Goal: Contribute content: Contribute content

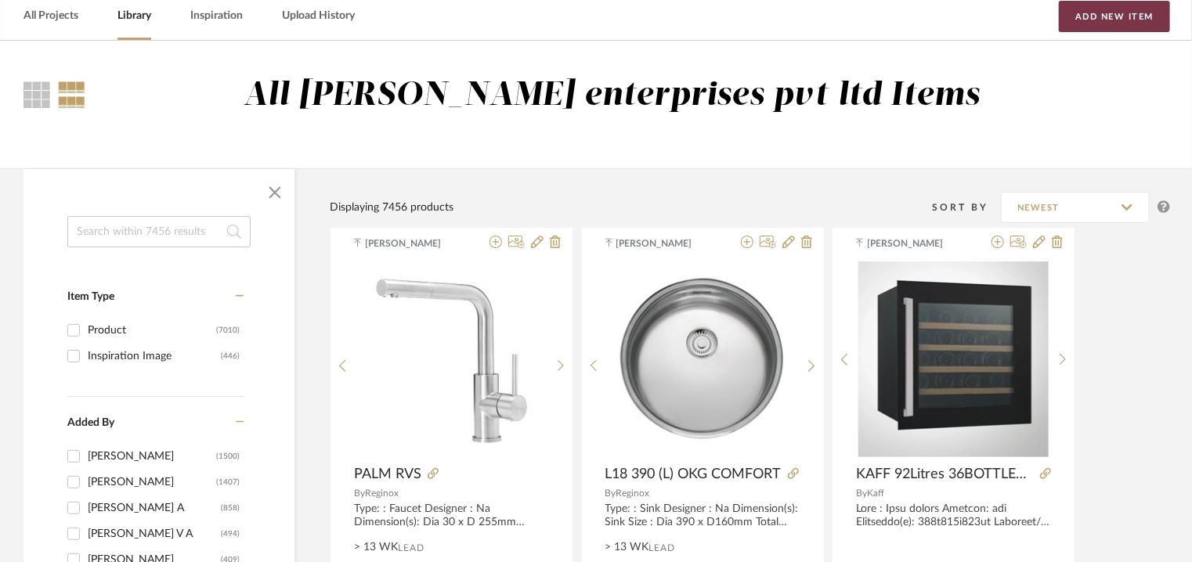
click at [1125, 16] on button "Add New Item" at bounding box center [1114, 16] width 111 height 31
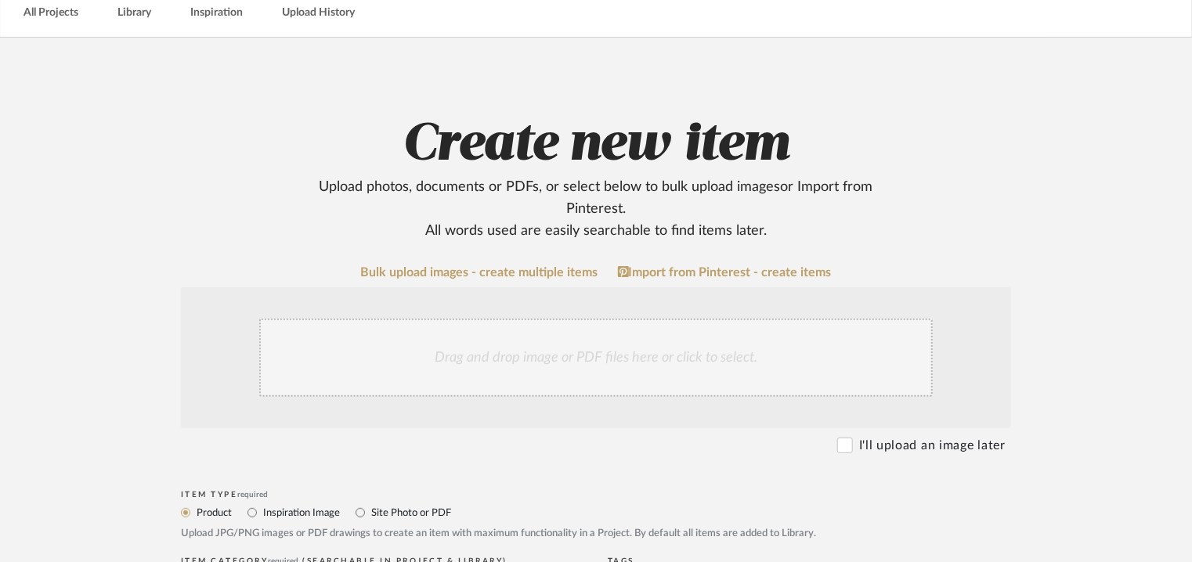
scroll to position [313, 0]
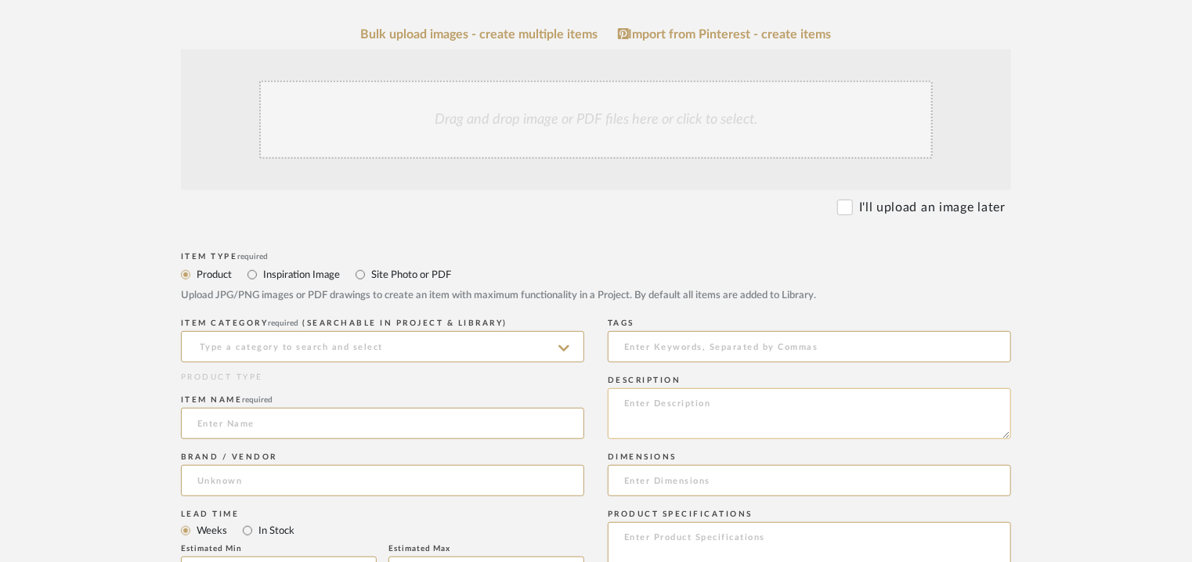
click at [648, 402] on textarea at bounding box center [809, 413] width 403 height 51
paste textarea "Type: Floor light Designer : Na Dimension(s): 500 x 1650mm Weight : Na Material…"
type textarea "Type: Floor light Designer : Na Dimension(s): 500 x 1650mm Weight : Na Material…"
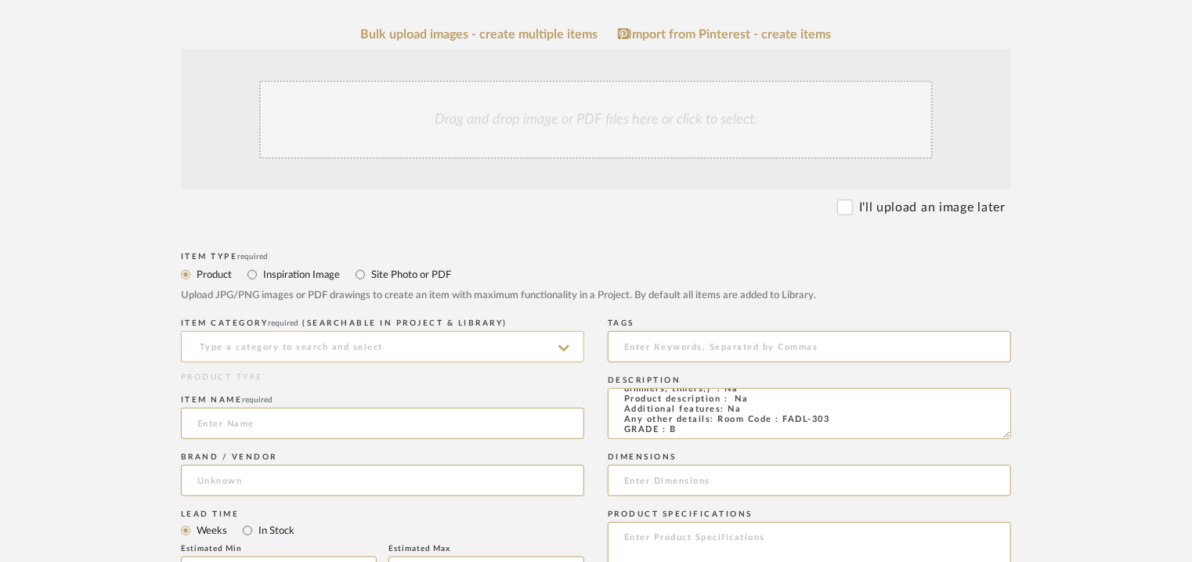
click at [424, 352] on input at bounding box center [382, 346] width 403 height 31
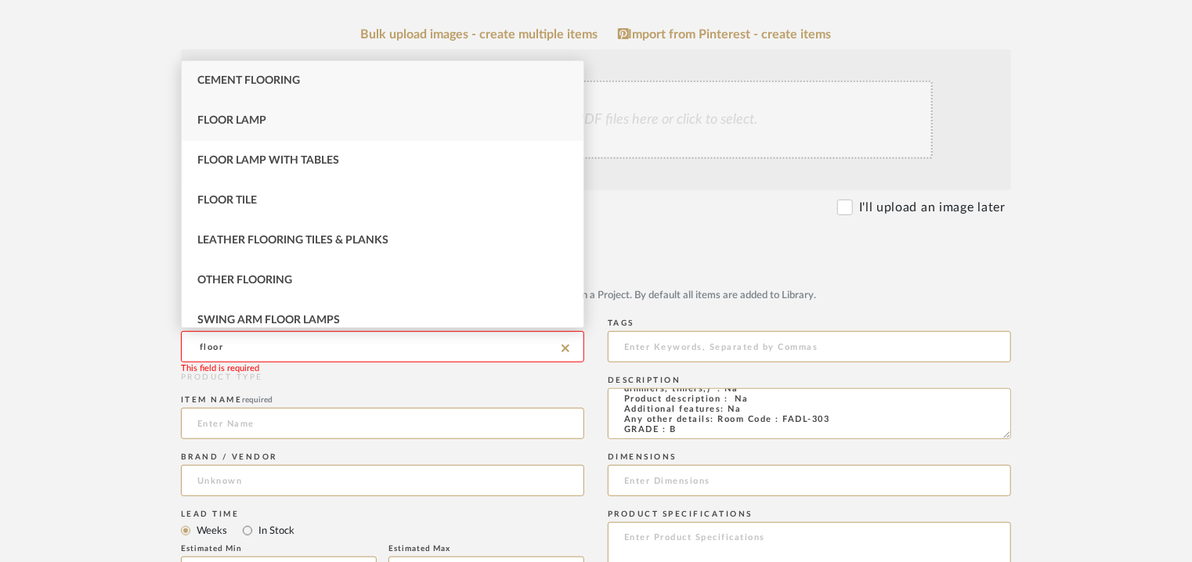
click at [255, 127] on div "Floor Lamp" at bounding box center [383, 121] width 402 height 40
type input "Floor Lamp"
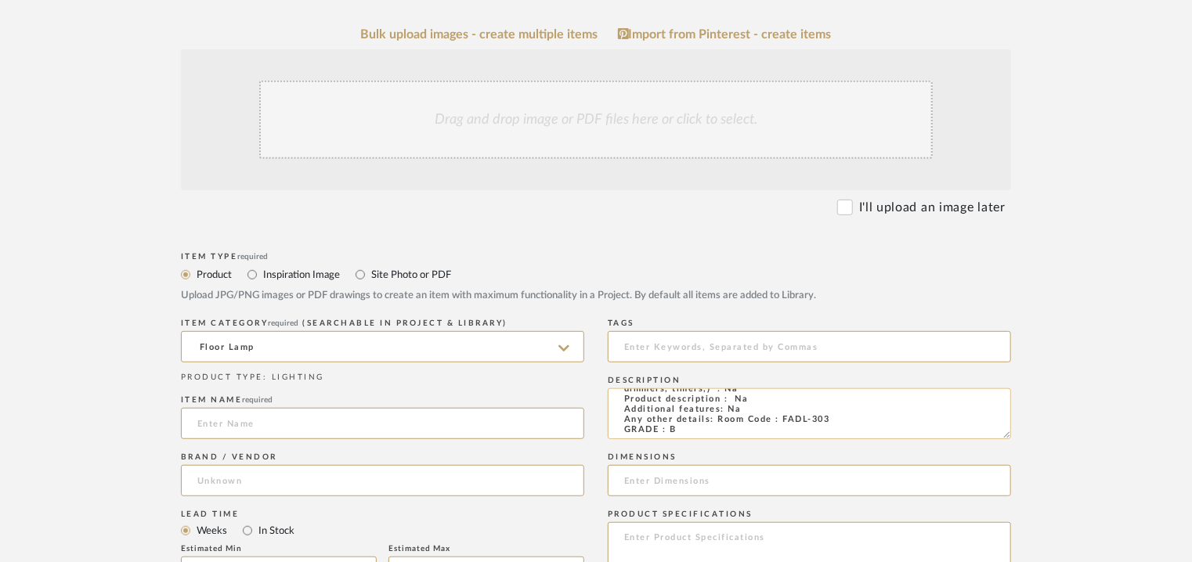
drag, startPoint x: 781, startPoint y: 417, endPoint x: 834, endPoint y: 419, distance: 53.3
click at [834, 419] on textarea "Type: Floor light Designer : Na Dimension(s): 500 x 1650mm Weight : Na Material…" at bounding box center [809, 413] width 403 height 51
click at [269, 417] on input at bounding box center [382, 423] width 403 height 31
paste input "FADL-303"
type input "FADL-303 FLOOR LAMP"
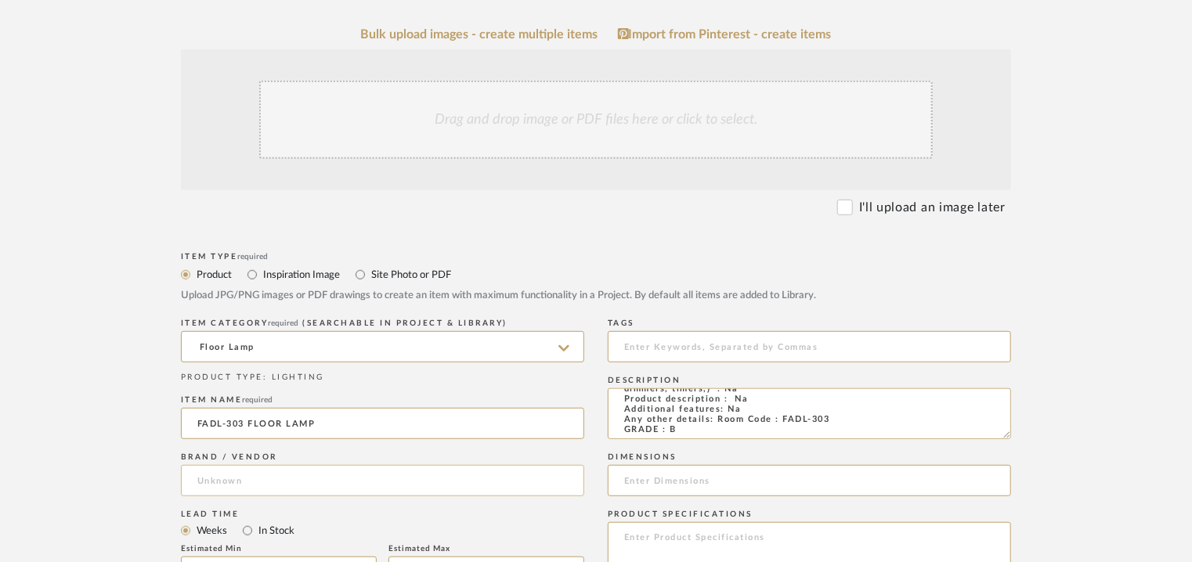
click at [238, 478] on input at bounding box center [382, 480] width 403 height 31
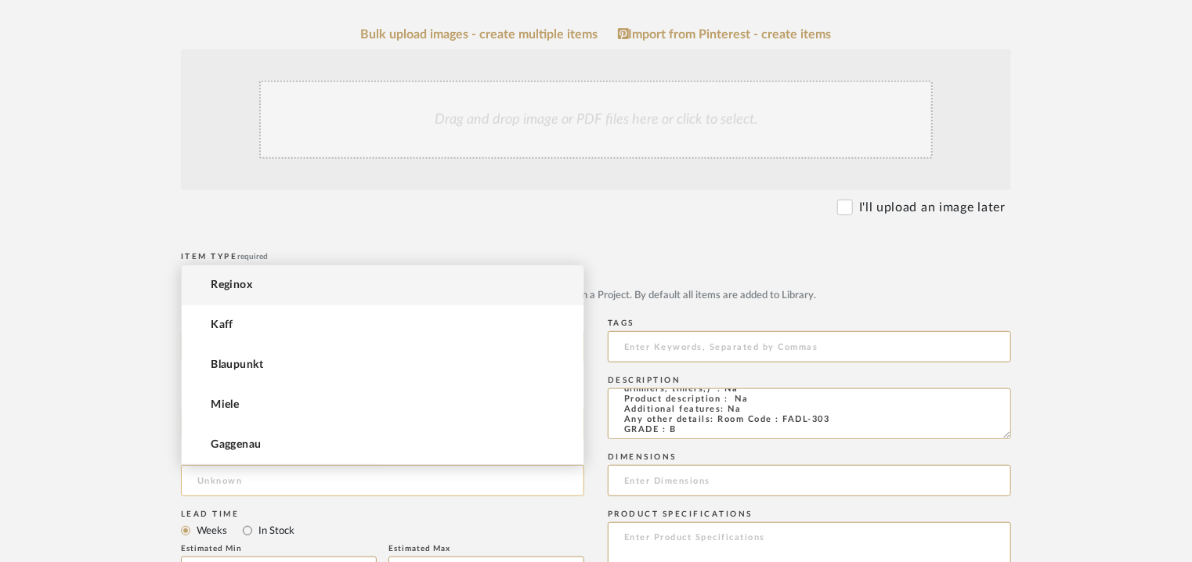
type input "e"
click at [311, 484] on input "EXCELLA" at bounding box center [382, 480] width 403 height 31
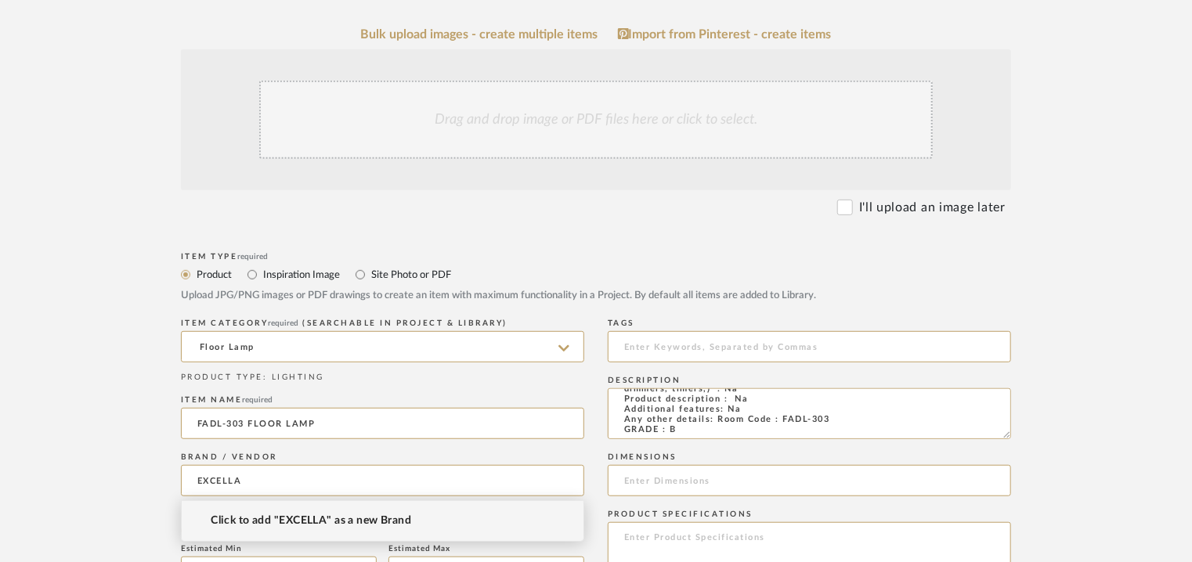
type input "EXCELLA"
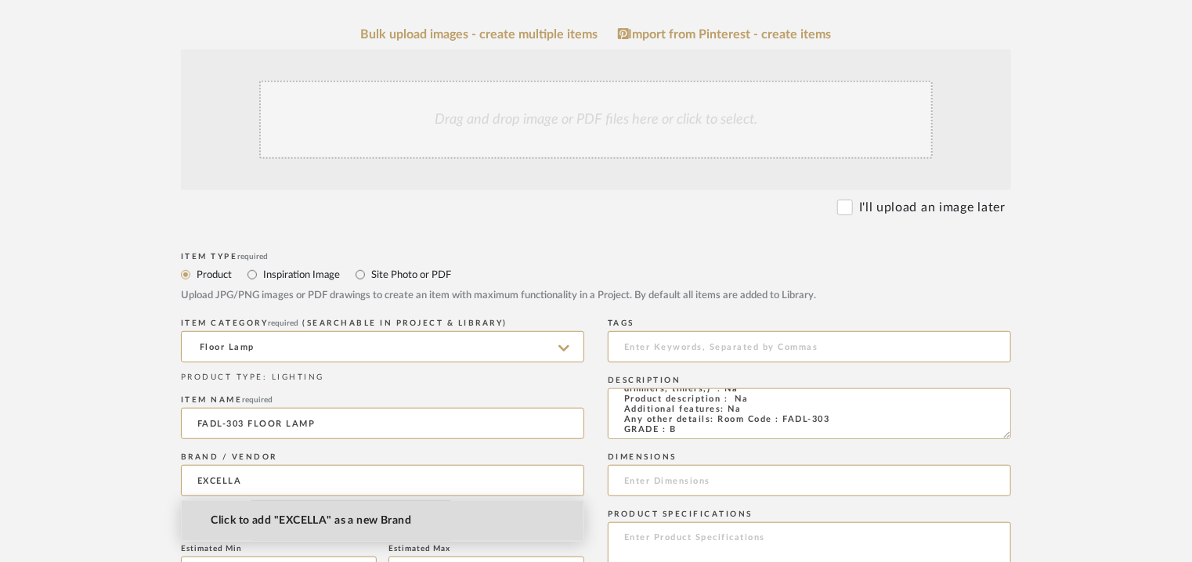
click at [318, 520] on span "Click to add "EXCELLA" as a new Brand" at bounding box center [311, 521] width 200 height 13
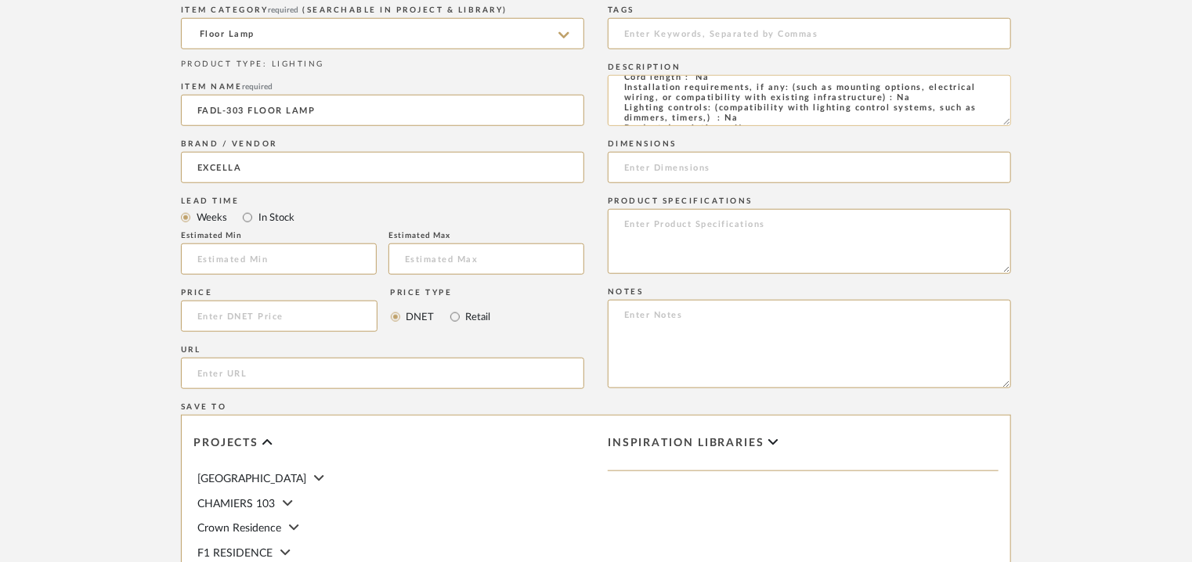
scroll to position [0, 0]
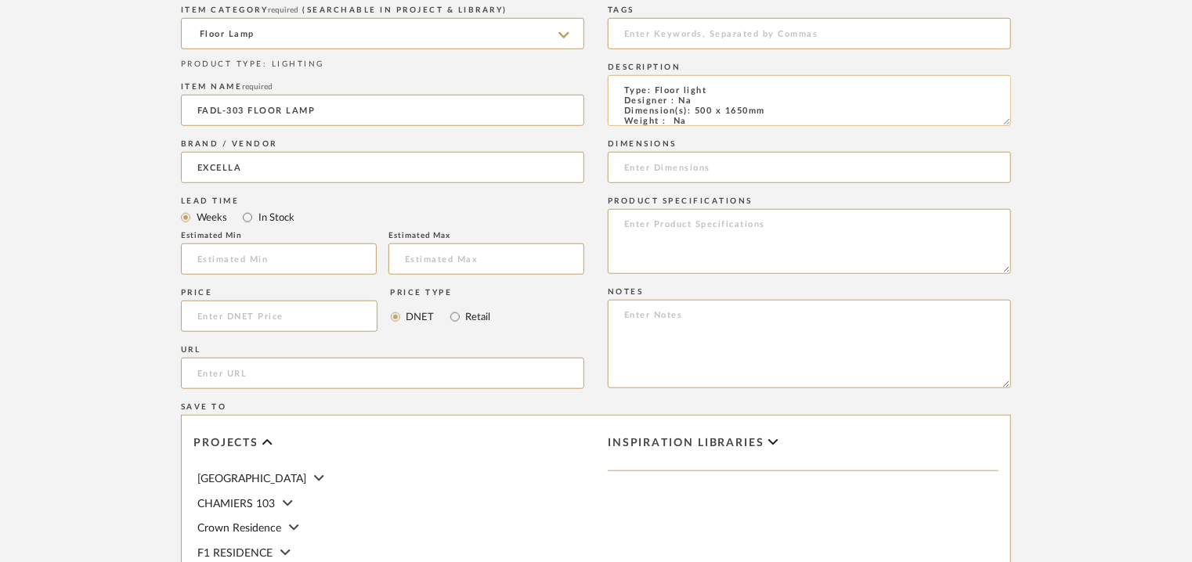
drag, startPoint x: 771, startPoint y: 108, endPoint x: 699, endPoint y: 109, distance: 72.1
click at [692, 108] on textarea "Type: Floor light Designer : Na Dimension(s): 500 x 1650mm Weight : Na Material…" at bounding box center [809, 100] width 403 height 51
paste input "500 x 1650mm"
type input "500 x 1650mm"
click at [814, 320] on textarea at bounding box center [809, 344] width 403 height 88
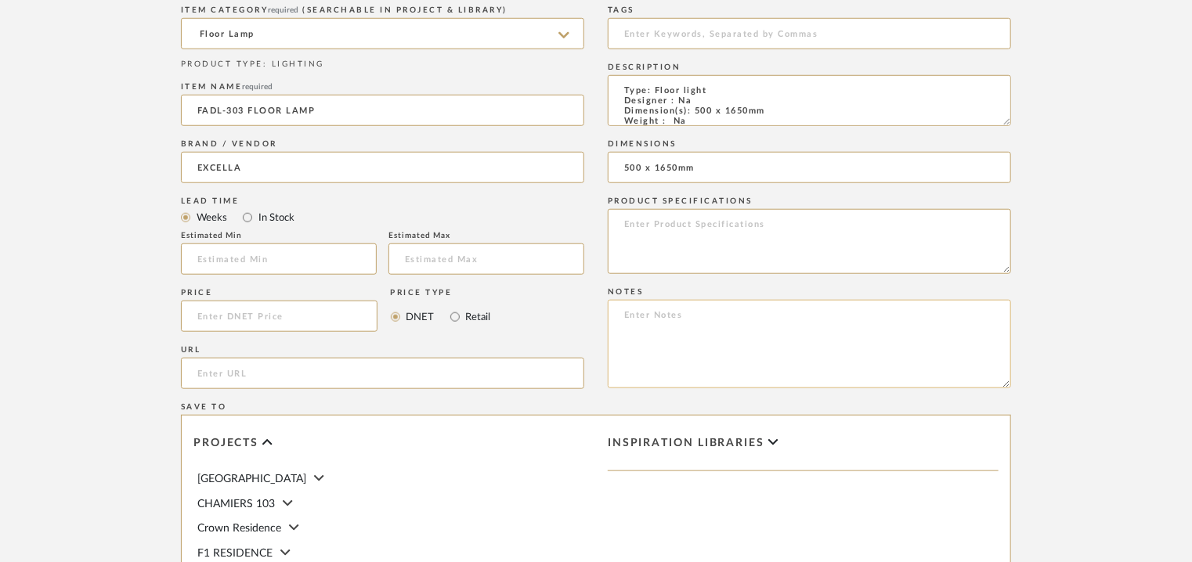
paste textarea "Price: INR.24,750/- Lead time : 120days after confirmation of size and upholste…"
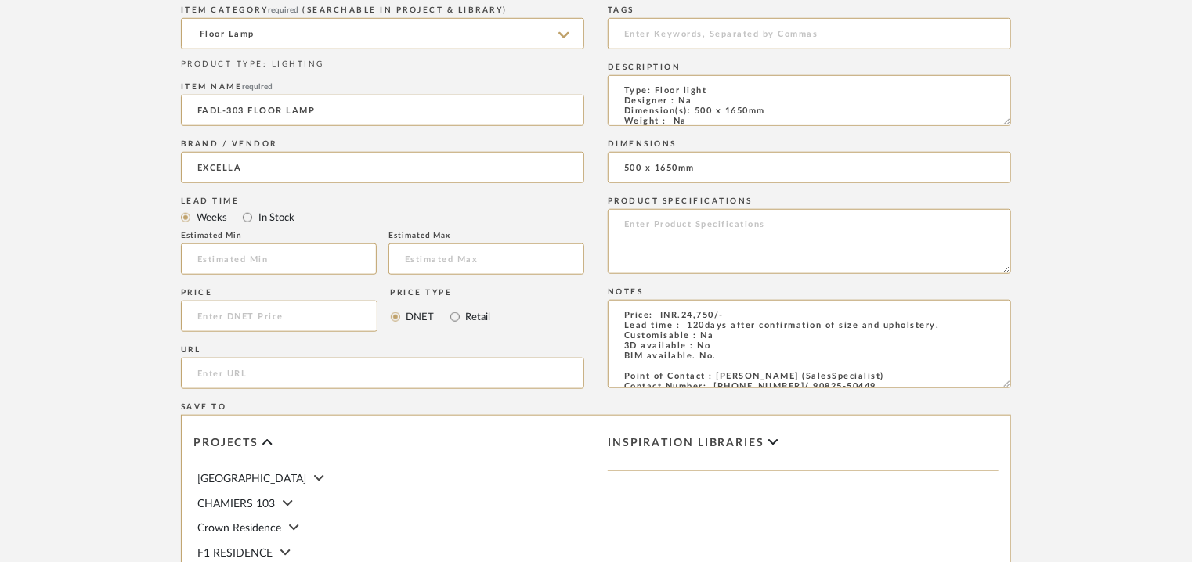
scroll to position [60, 0]
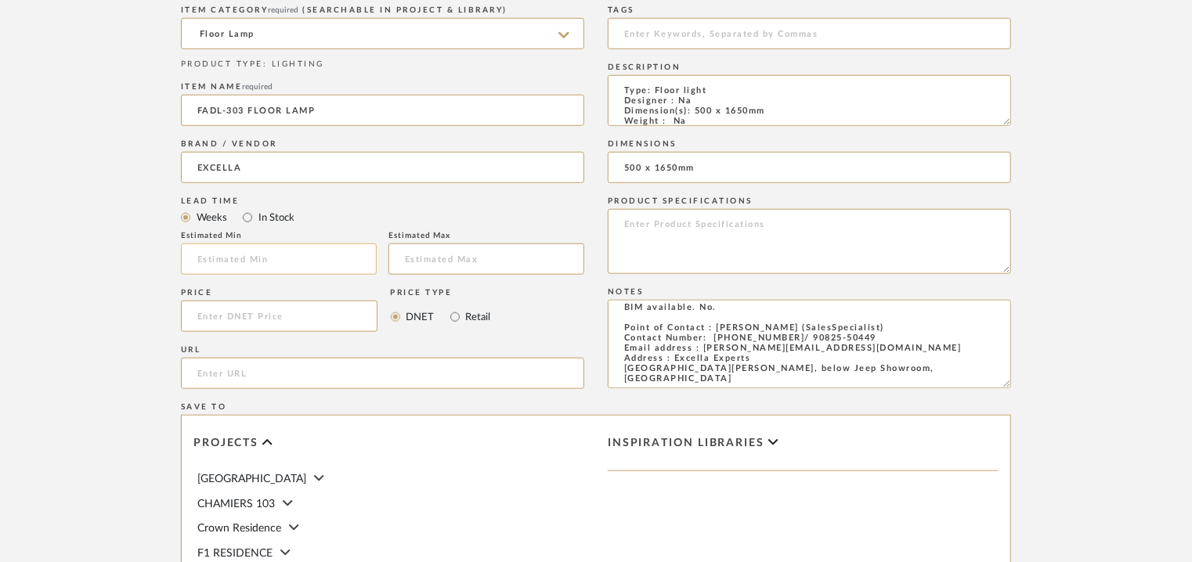
type textarea "Price: INR.24,750/- Lead time : 120days after confirmation of size and upholste…"
click at [263, 255] on input at bounding box center [279, 259] width 196 height 31
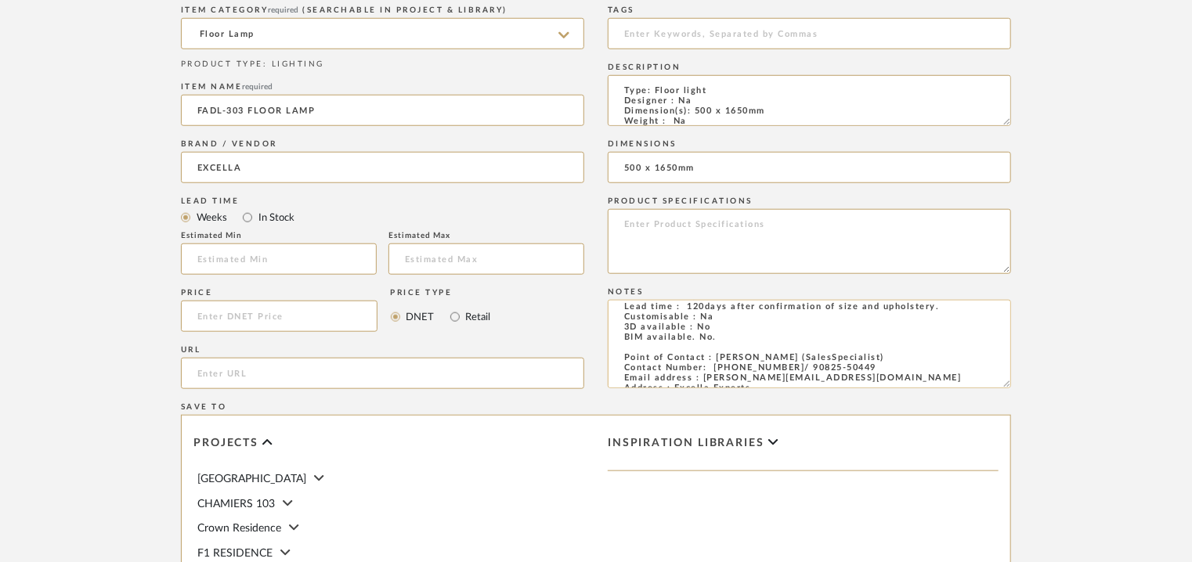
scroll to position [0, 0]
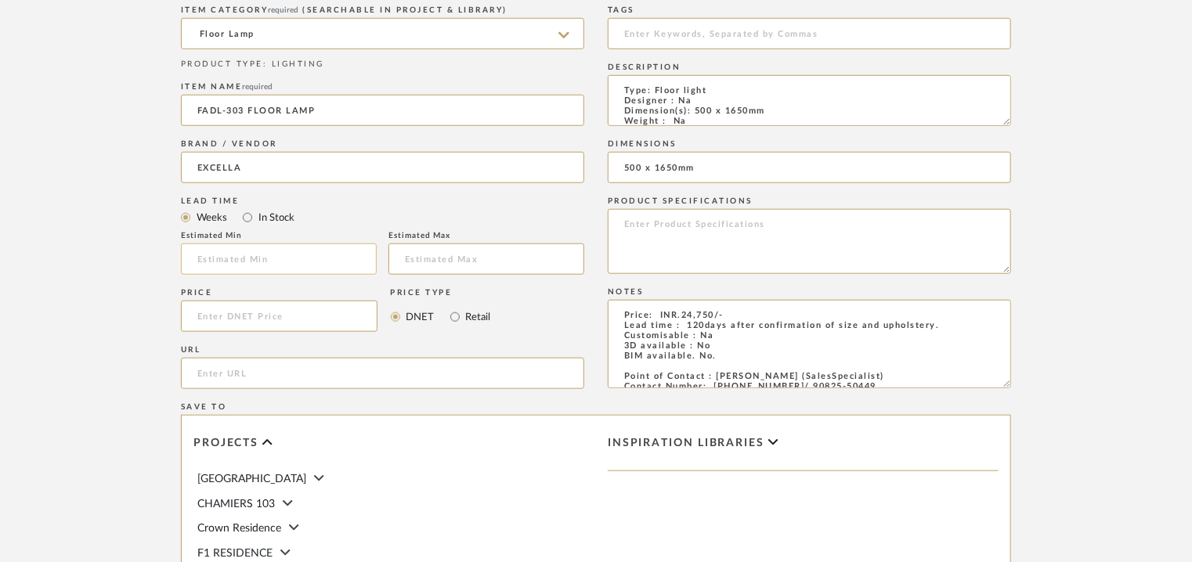
click at [296, 264] on input at bounding box center [279, 259] width 196 height 31
type input "17"
click at [687, 34] on input at bounding box center [809, 33] width 403 height 31
type input "L"
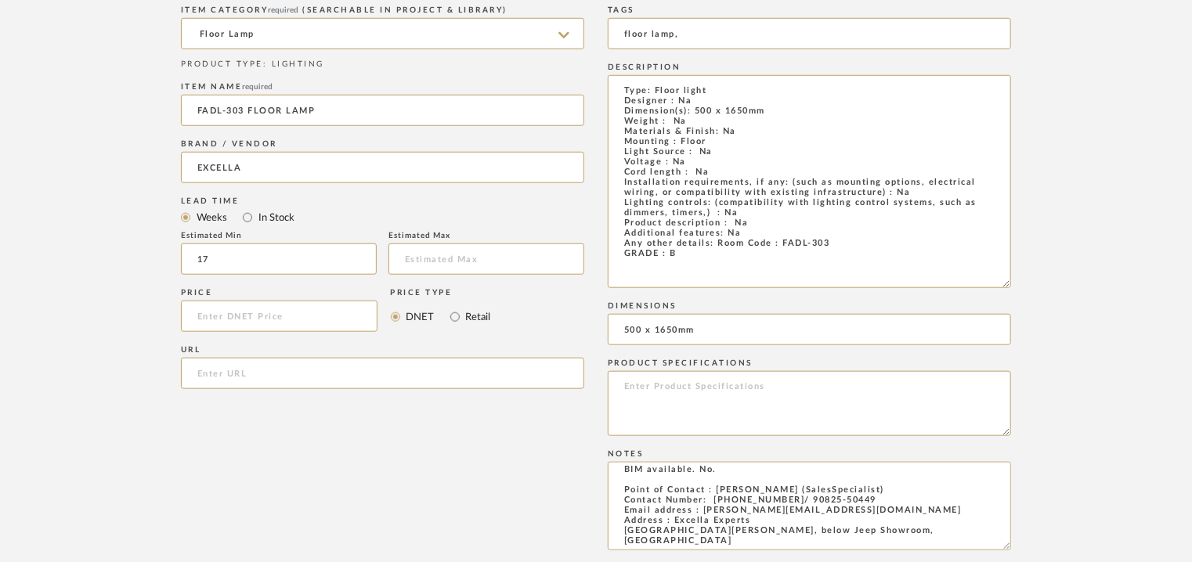
drag, startPoint x: 1005, startPoint y: 121, endPoint x: 1078, endPoint y: 439, distance: 326.2
click at [1078, 435] on form "Bulk upload images - create multiple items Import from Pinterest - create items…" at bounding box center [596, 346] width 998 height 1264
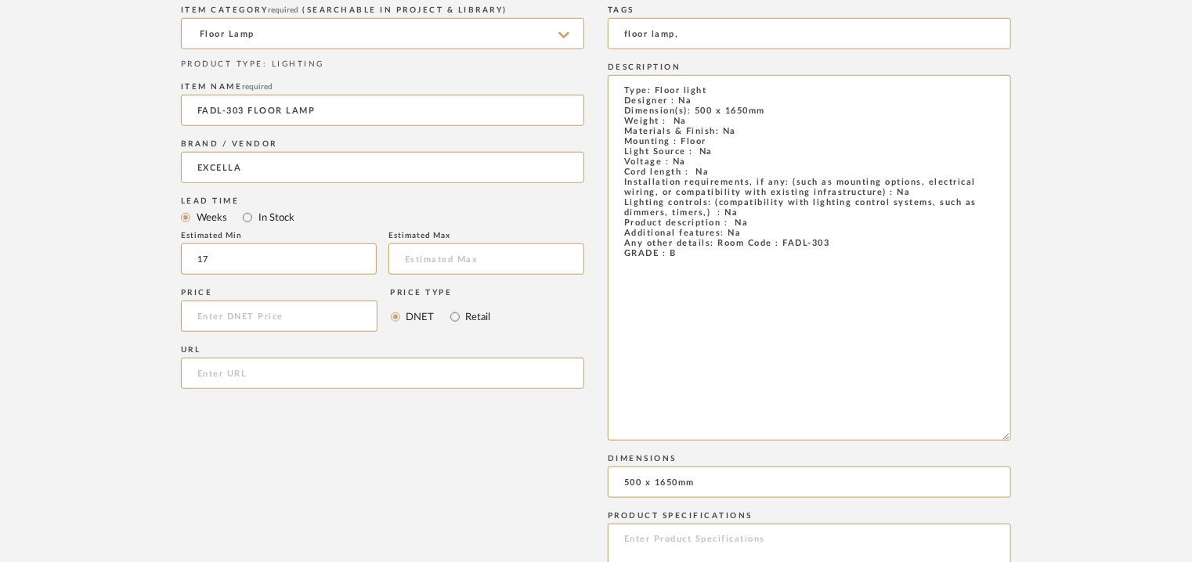
drag, startPoint x: 689, startPoint y: 263, endPoint x: 601, endPoint y: 265, distance: 87.7
click at [601, 265] on div "Item Type required Product Inspiration Image Site Photo or PDF Upload JPG/PNG i…" at bounding box center [596, 533] width 830 height 1196
click at [696, 34] on input "floor lamp," at bounding box center [809, 33] width 403 height 31
paste input "GRADE : B"
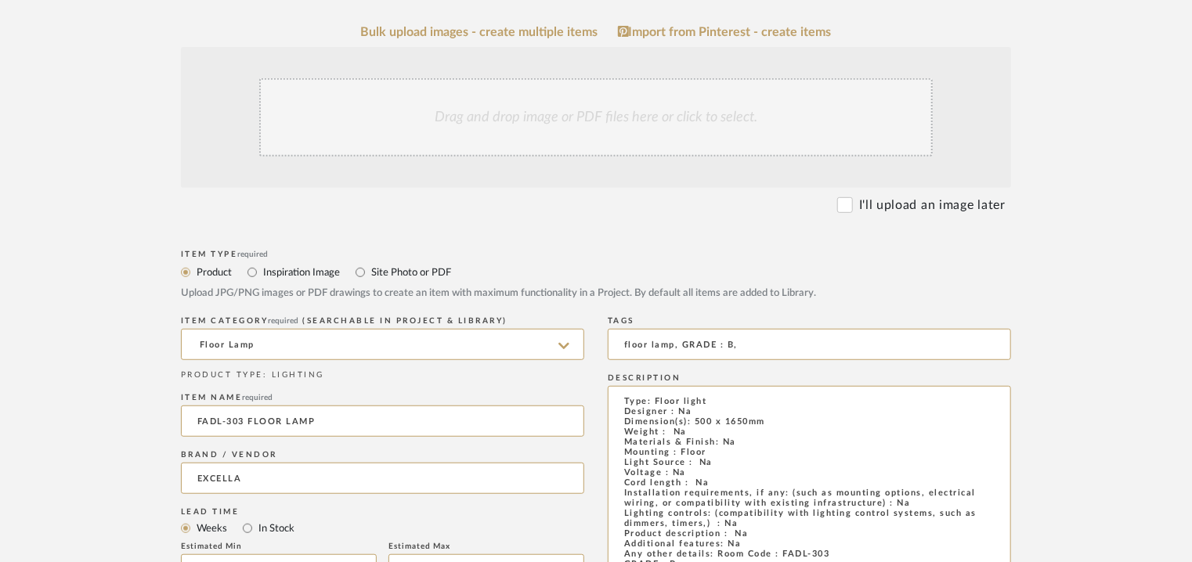
scroll to position [313, 0]
click at [511, 126] on div "Drag and drop image or PDF files here or click to select." at bounding box center [596, 120] width 674 height 78
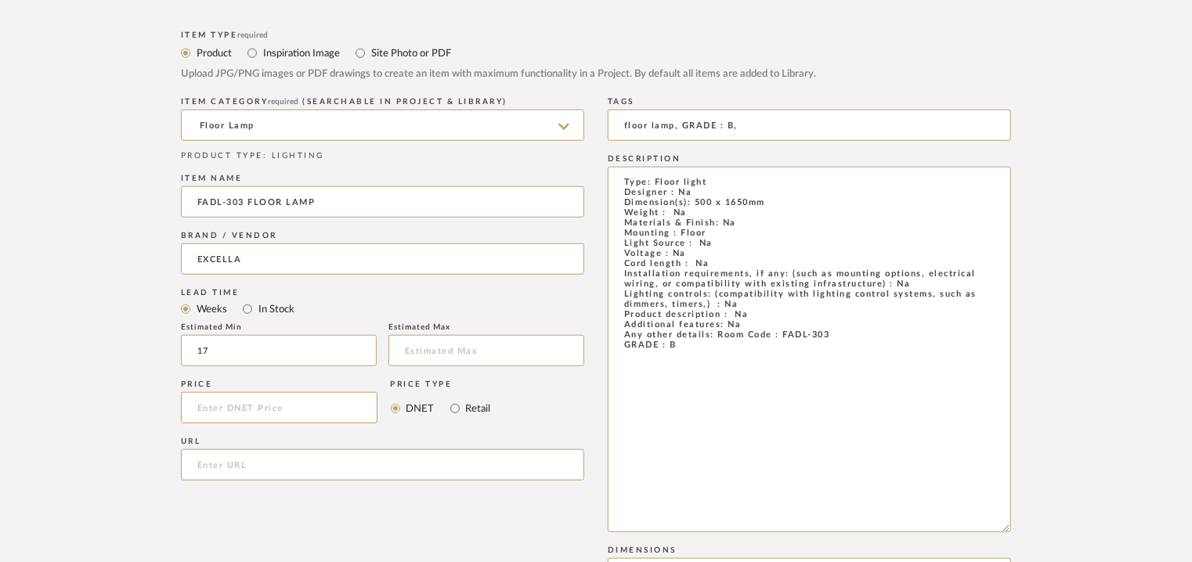
scroll to position [705, 0]
click at [719, 123] on input "floor lamp, GRADE : B," at bounding box center [809, 122] width 403 height 31
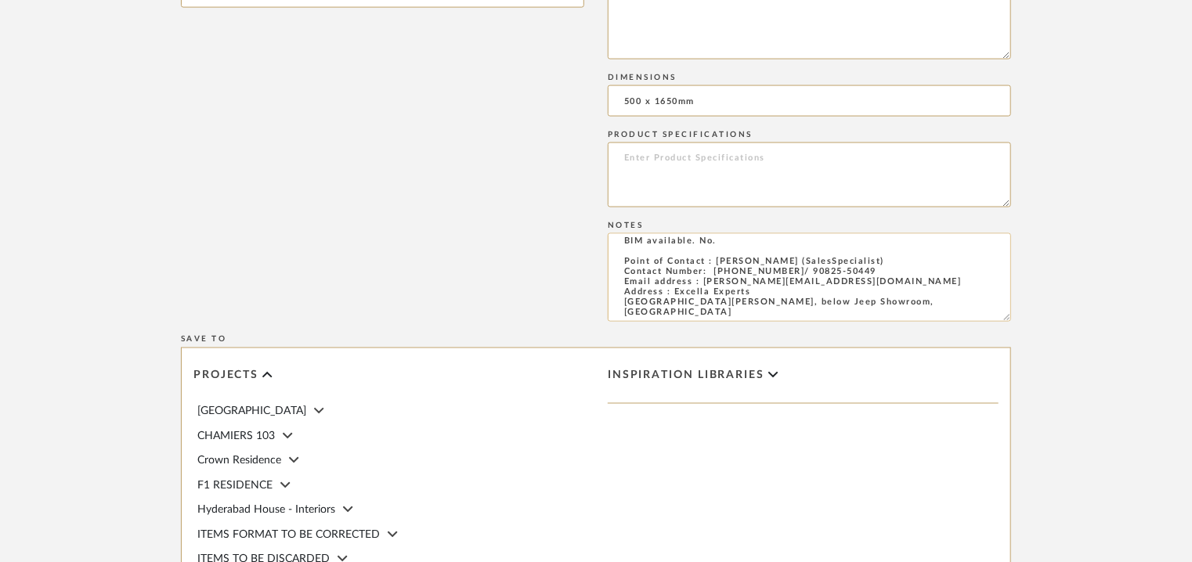
scroll to position [0, 0]
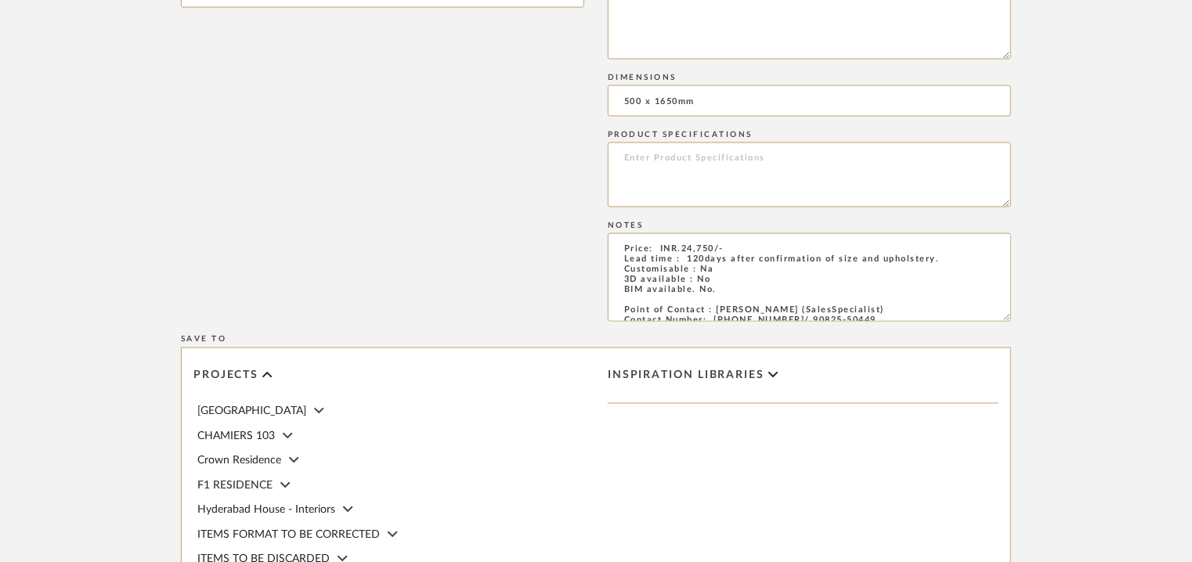
type input "floor lamp, GRADE B,"
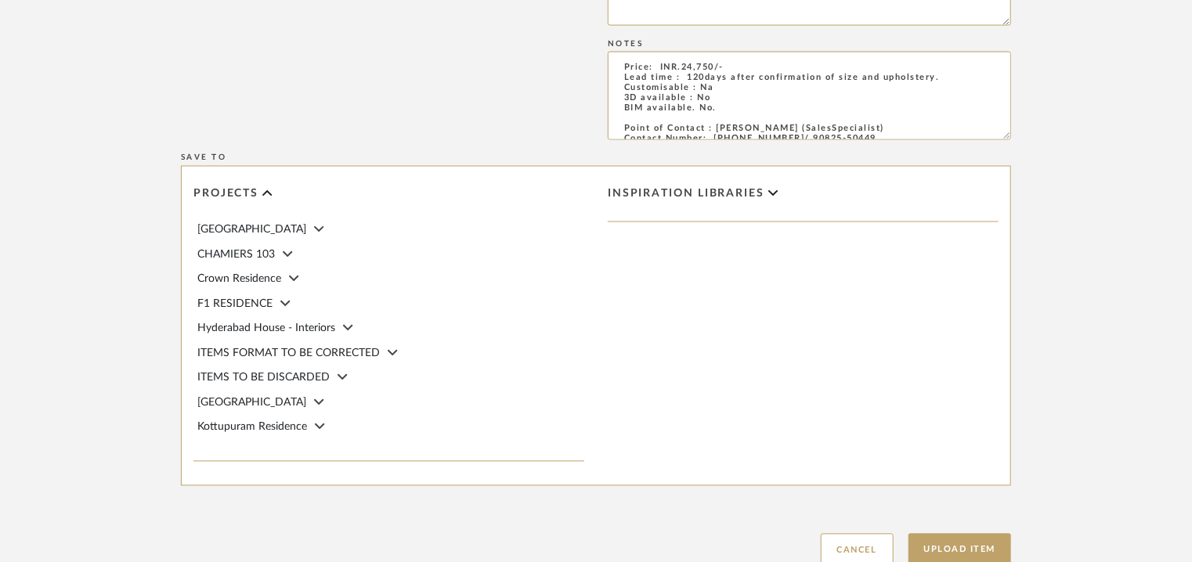
scroll to position [1472, 0]
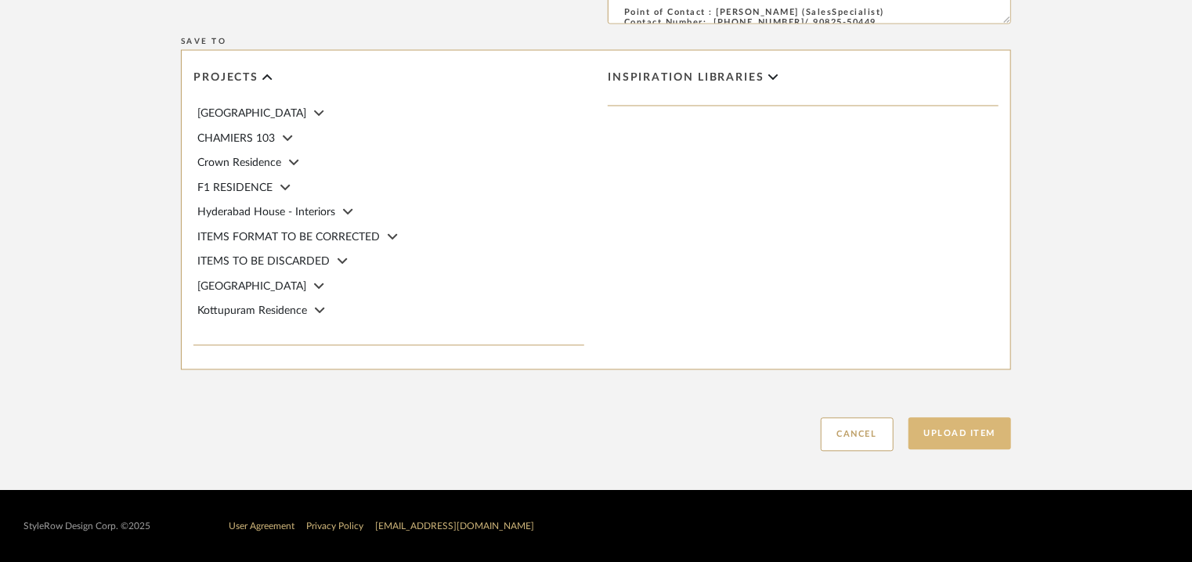
click at [966, 441] on button "Upload Item" at bounding box center [959, 434] width 103 height 32
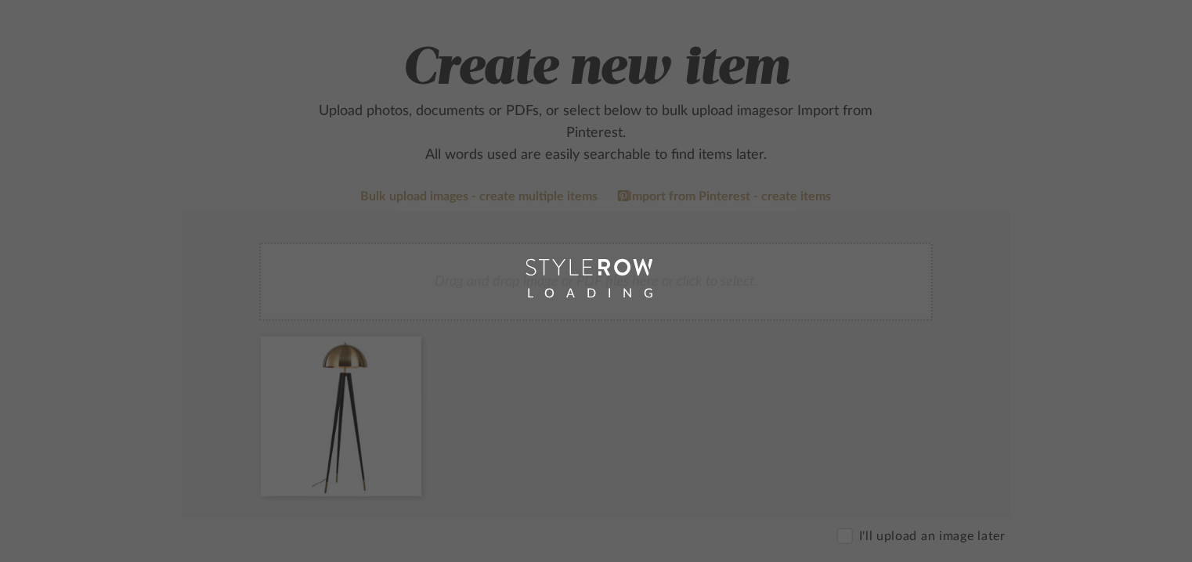
scroll to position [72, 0]
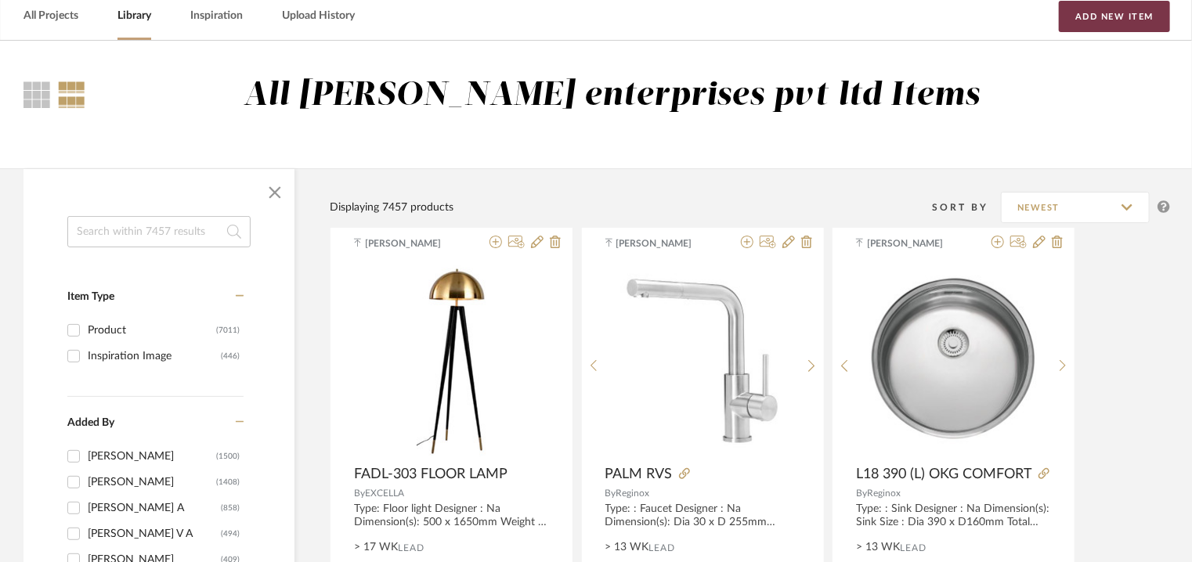
click at [1132, 22] on button "Add New Item" at bounding box center [1114, 16] width 111 height 31
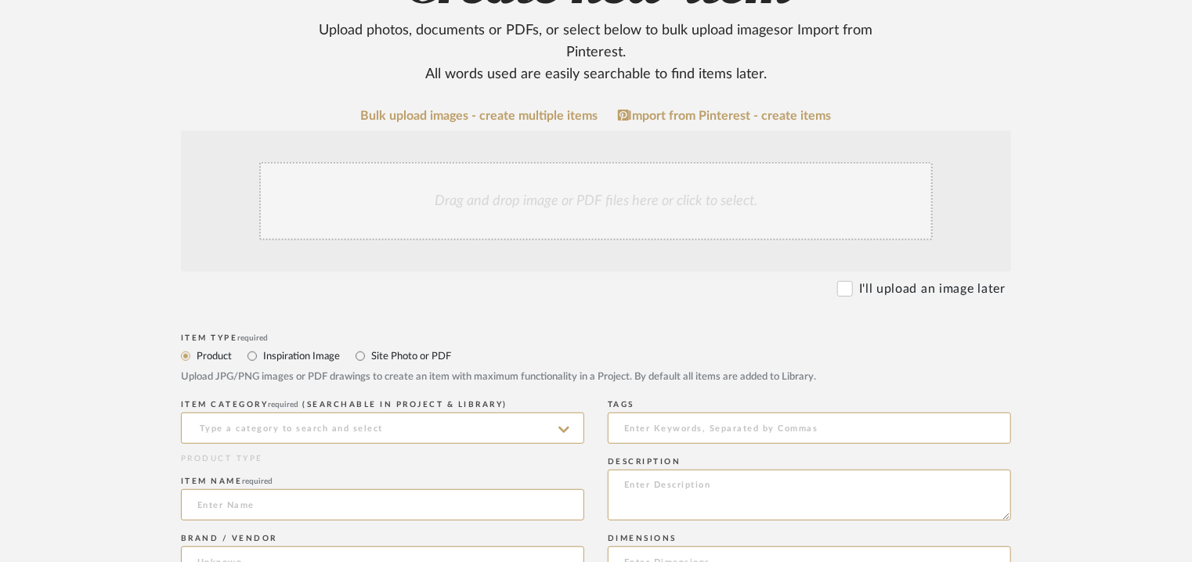
scroll to position [235, 0]
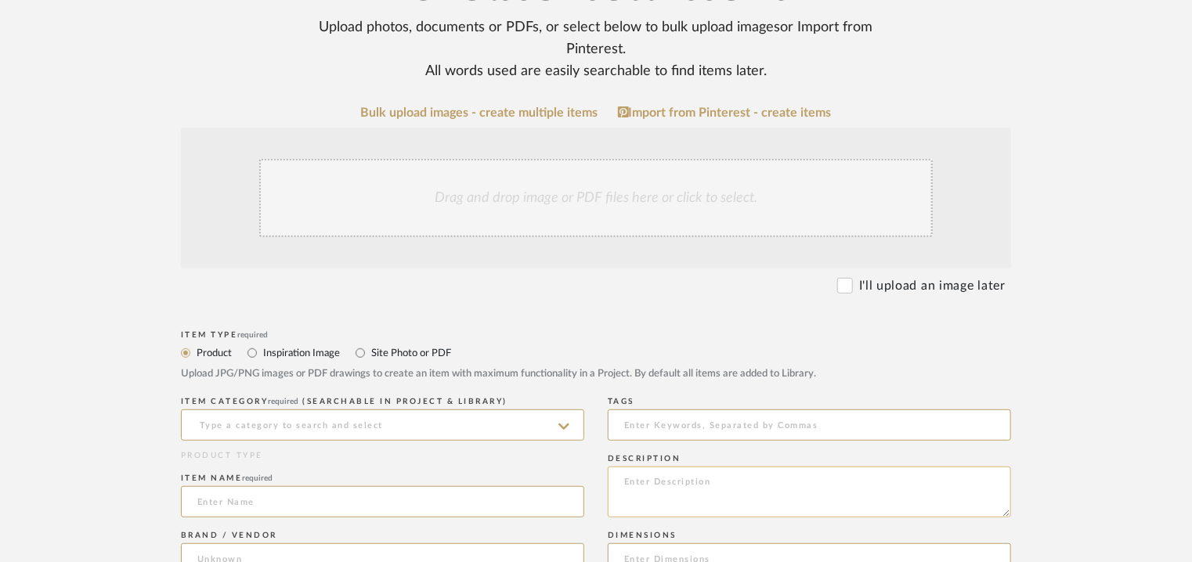
paste textarea "Type: Floor light Designer : Na Dimension(s): Na Weight : Na Materials & Finish…"
type textarea "Type: Floor light Designer : Na Dimension(s): Na Weight : Na Materials & Finish…"
click at [429, 424] on input at bounding box center [382, 425] width 403 height 31
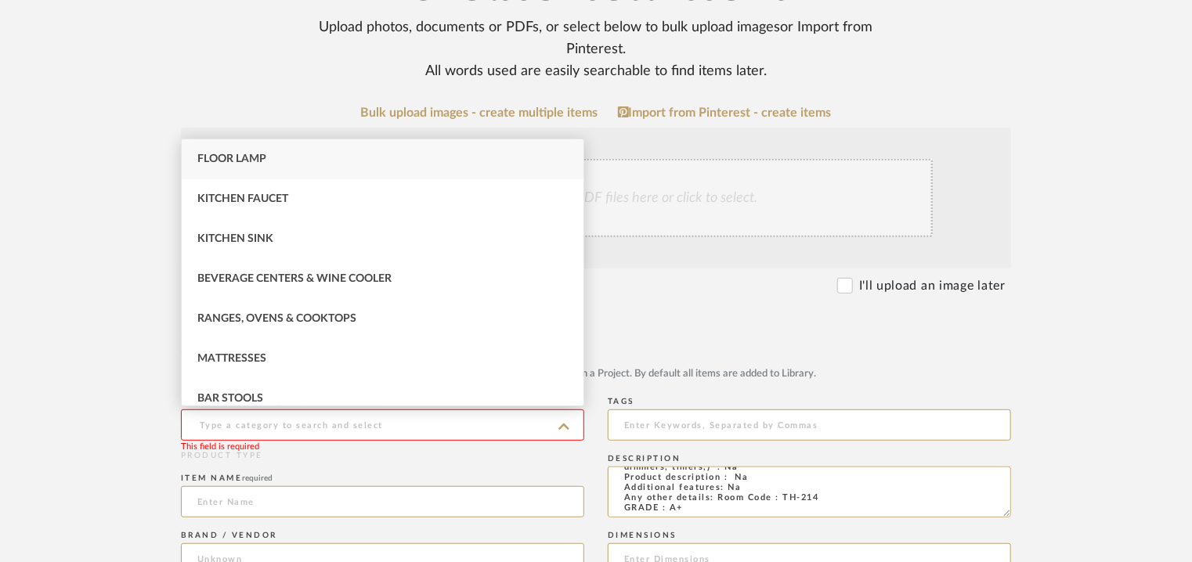
click at [243, 157] on span "Floor Lamp" at bounding box center [231, 158] width 69 height 11
type input "Floor Lamp"
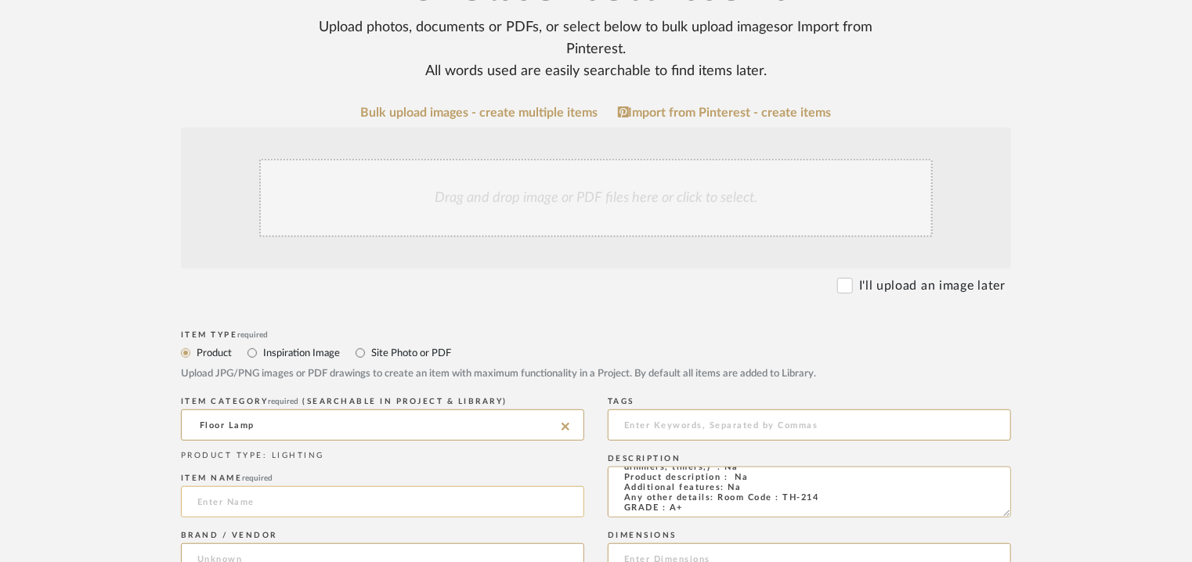
click at [295, 500] on input at bounding box center [382, 501] width 403 height 31
type input "TH-214"
click at [287, 560] on input at bounding box center [382, 559] width 403 height 31
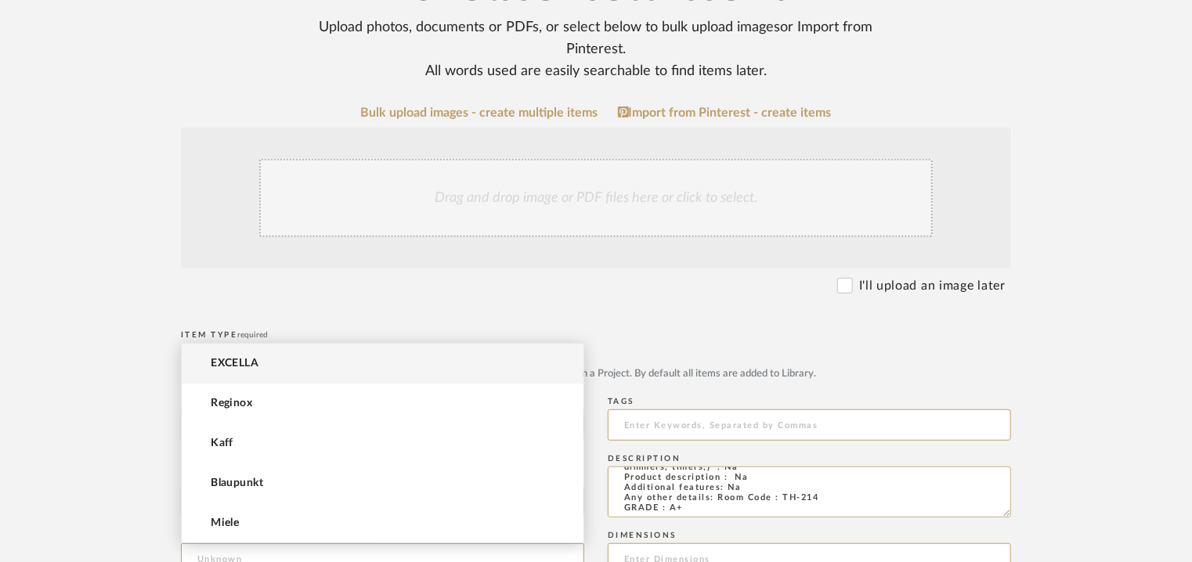
click at [259, 368] on mat-option "EXCELLA" at bounding box center [383, 364] width 402 height 40
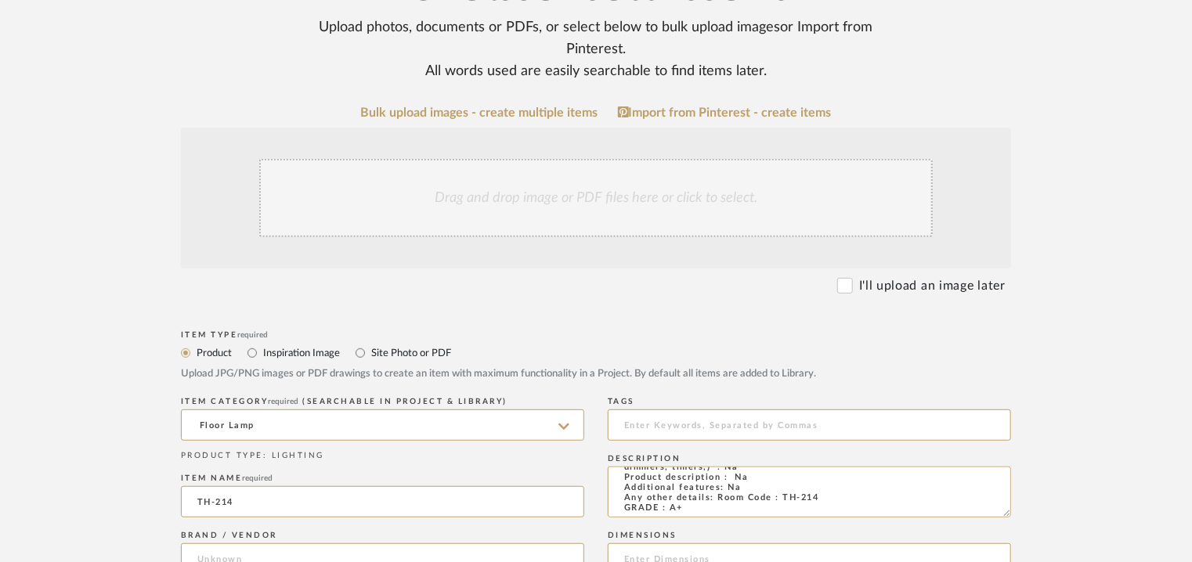
type input "EXCELLA"
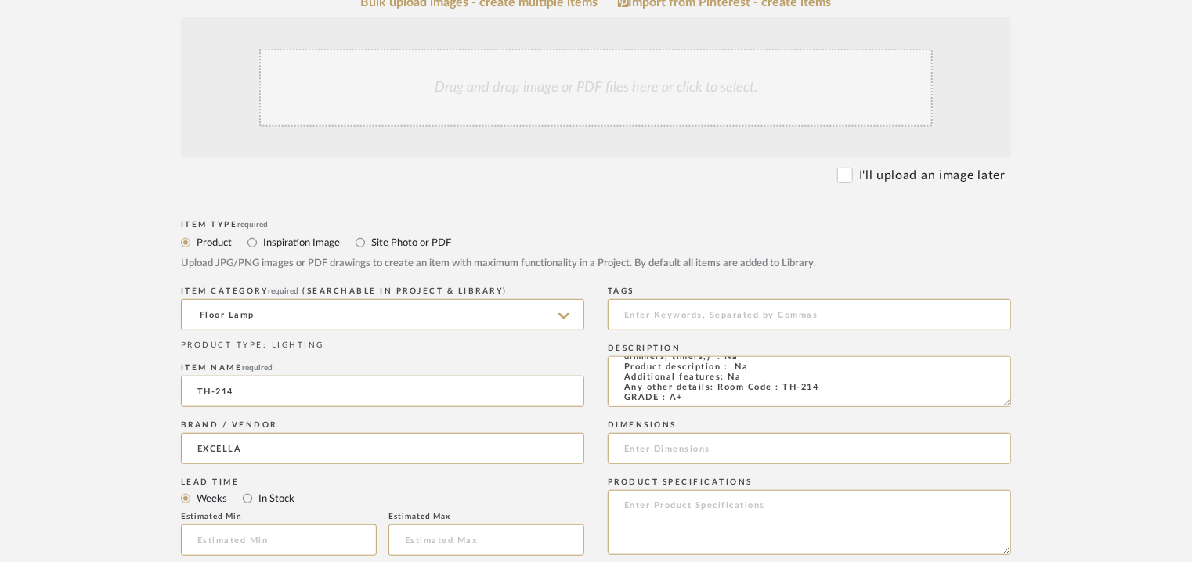
scroll to position [393, 0]
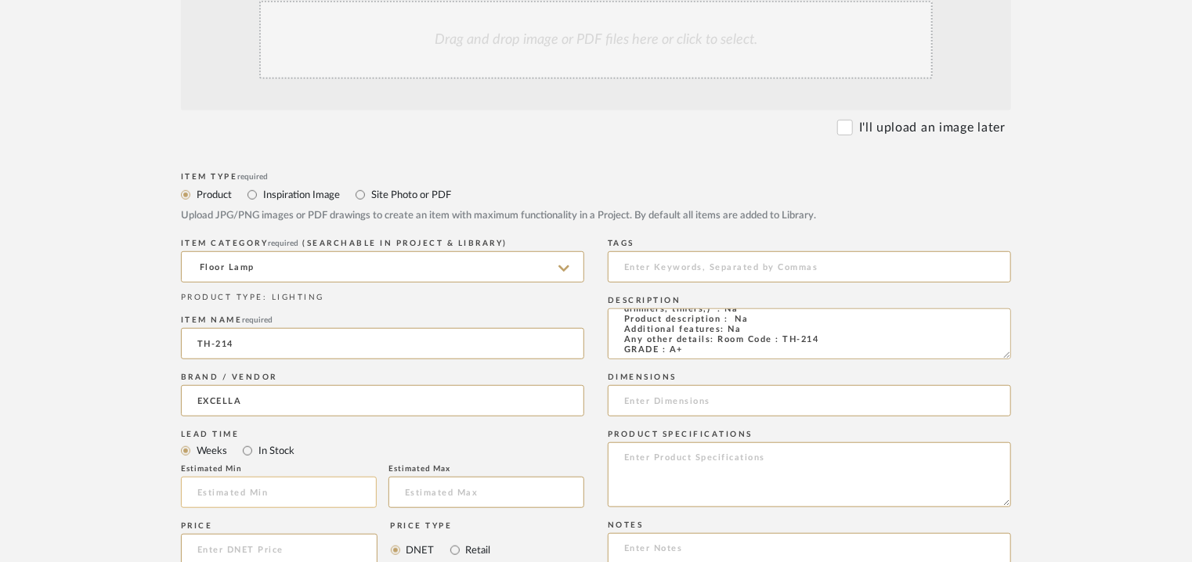
click at [268, 486] on input at bounding box center [279, 492] width 196 height 31
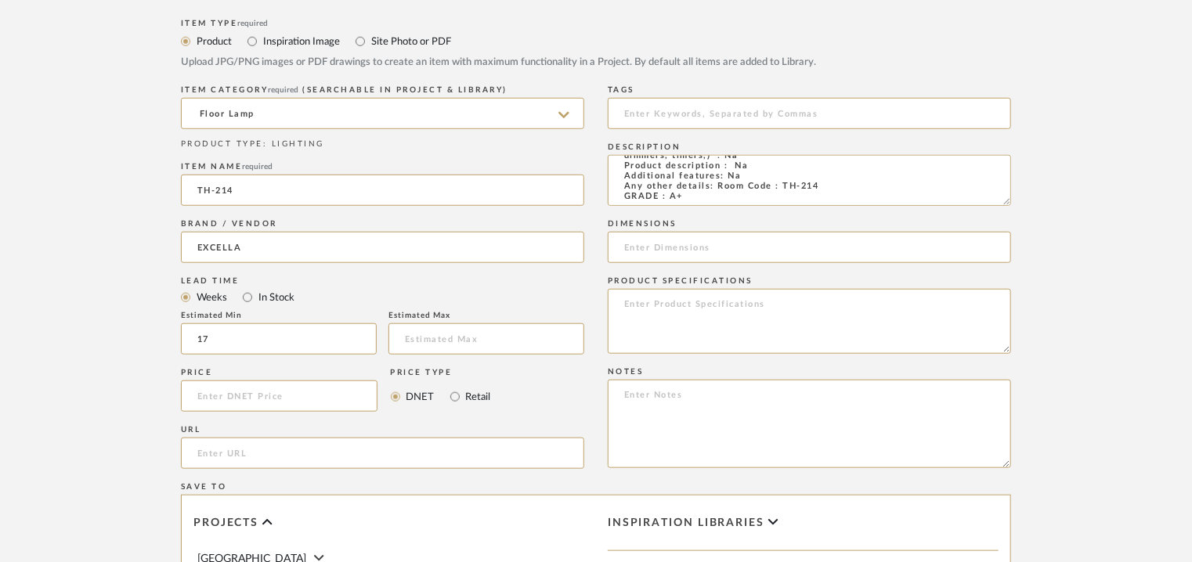
scroll to position [550, 0]
type input "17"
click at [712, 253] on input at bounding box center [809, 244] width 403 height 31
click at [938, 449] on textarea at bounding box center [809, 421] width 403 height 88
paste textarea "Price: INR.1,20,000/- Lead time : 120days after confirmation of size and uphols…"
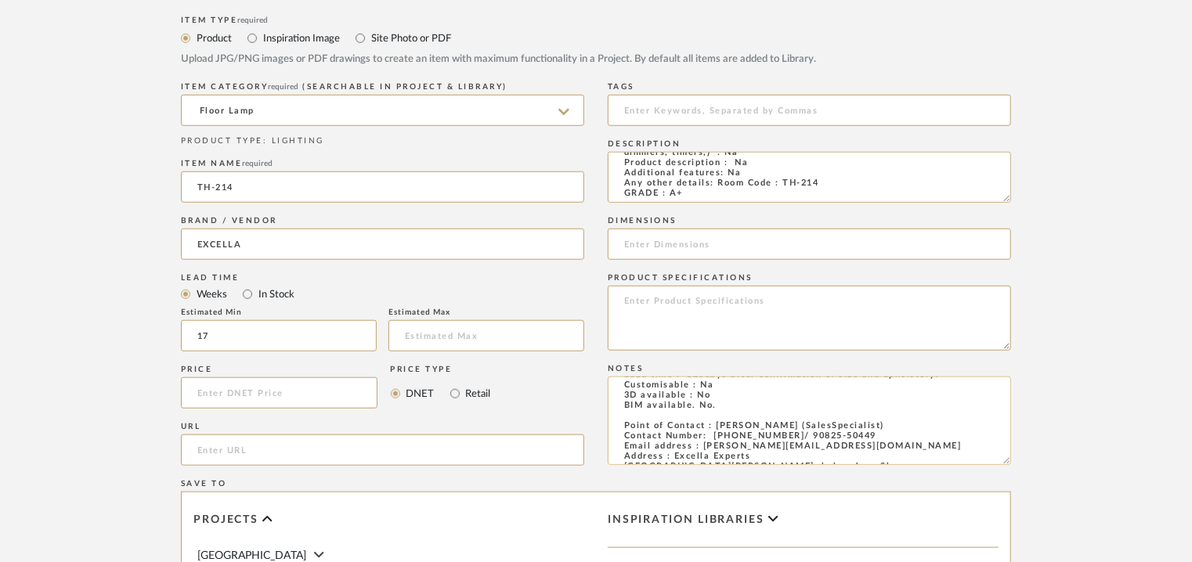
scroll to position [0, 0]
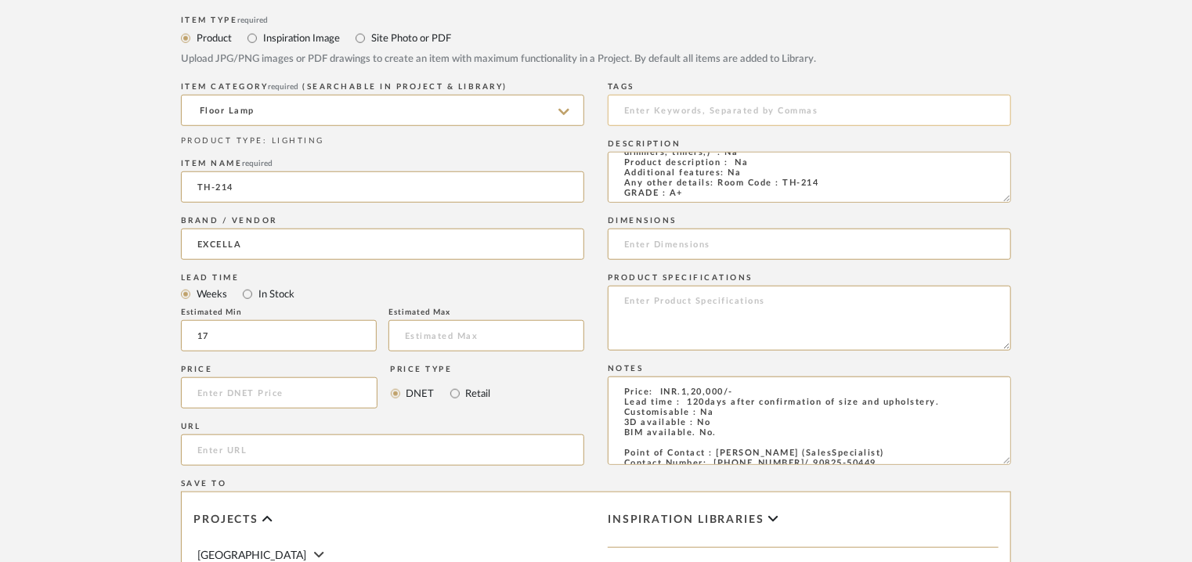
type textarea "Price: INR.1,20,000/- Lead time : 120days after confirmation of size and uphols…"
click at [664, 104] on input at bounding box center [809, 110] width 403 height 31
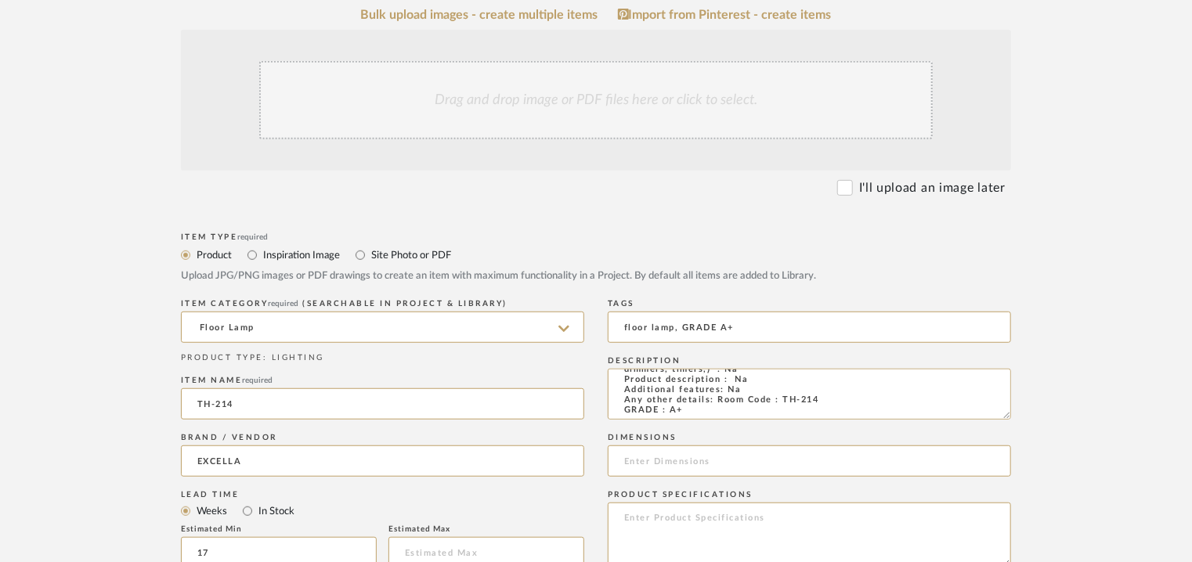
scroll to position [315, 0]
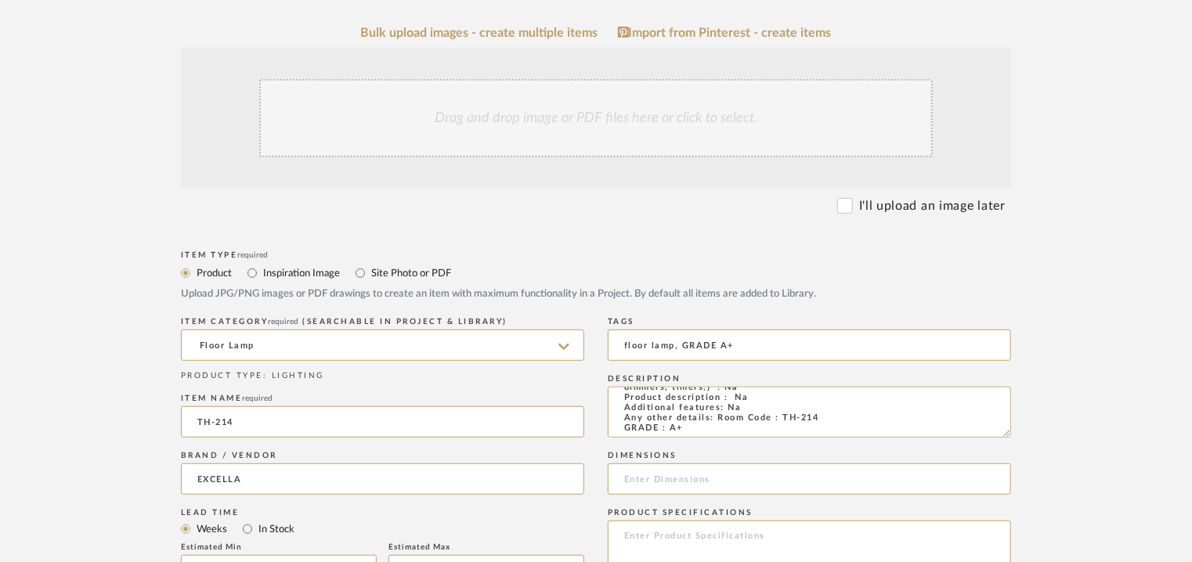
type input "floor lamp, GRADE A+"
click at [520, 125] on div "Drag and drop image or PDF files here or click to select." at bounding box center [596, 118] width 674 height 78
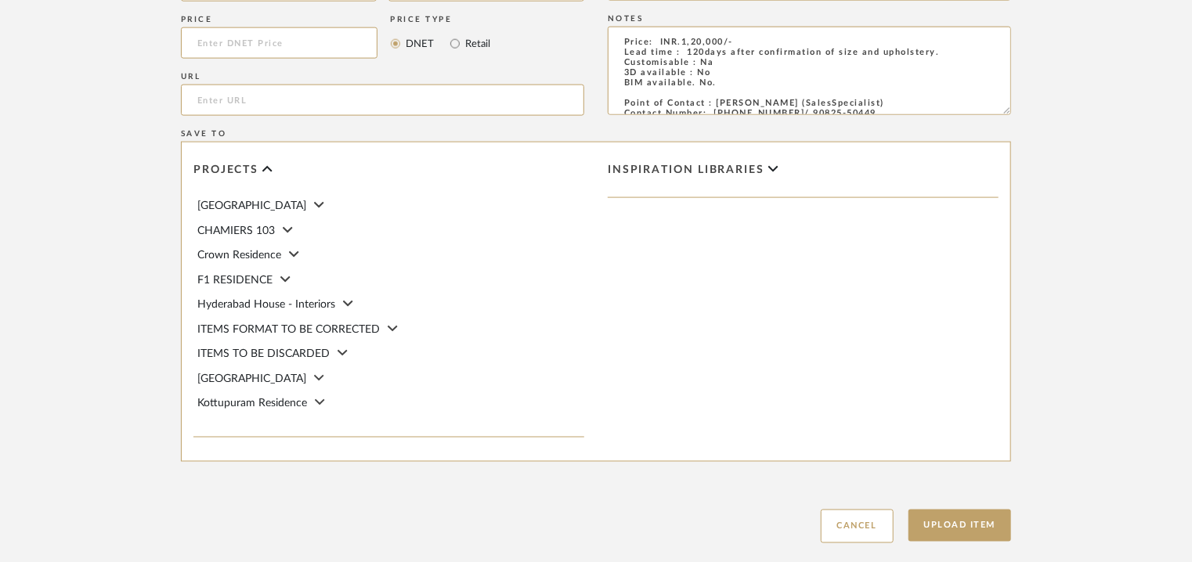
scroll to position [1159, 0]
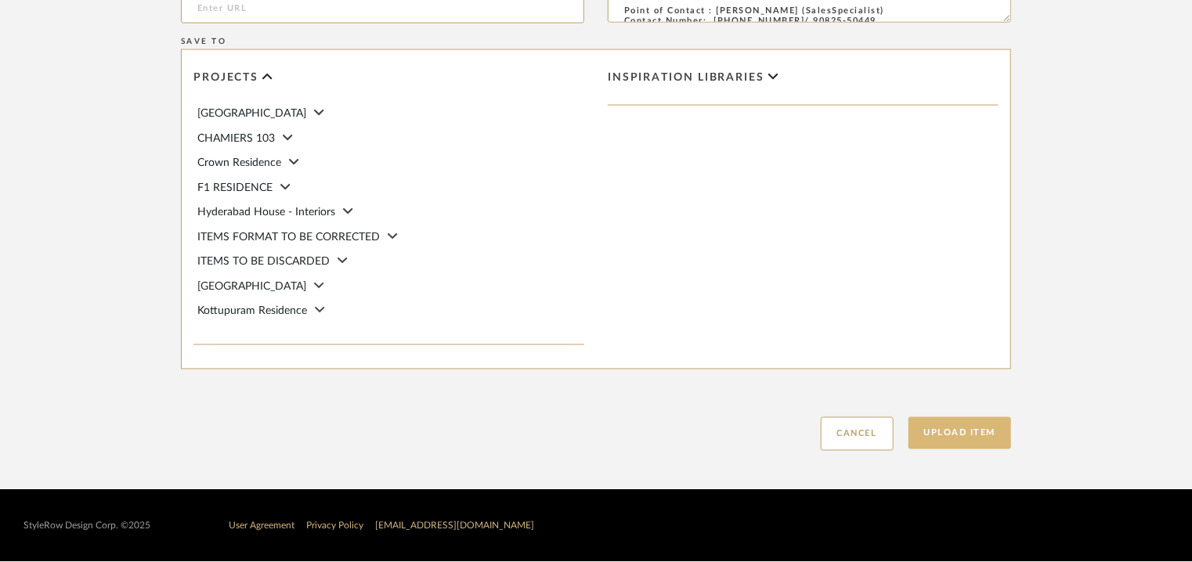
click at [952, 435] on button "Upload Item" at bounding box center [959, 433] width 103 height 32
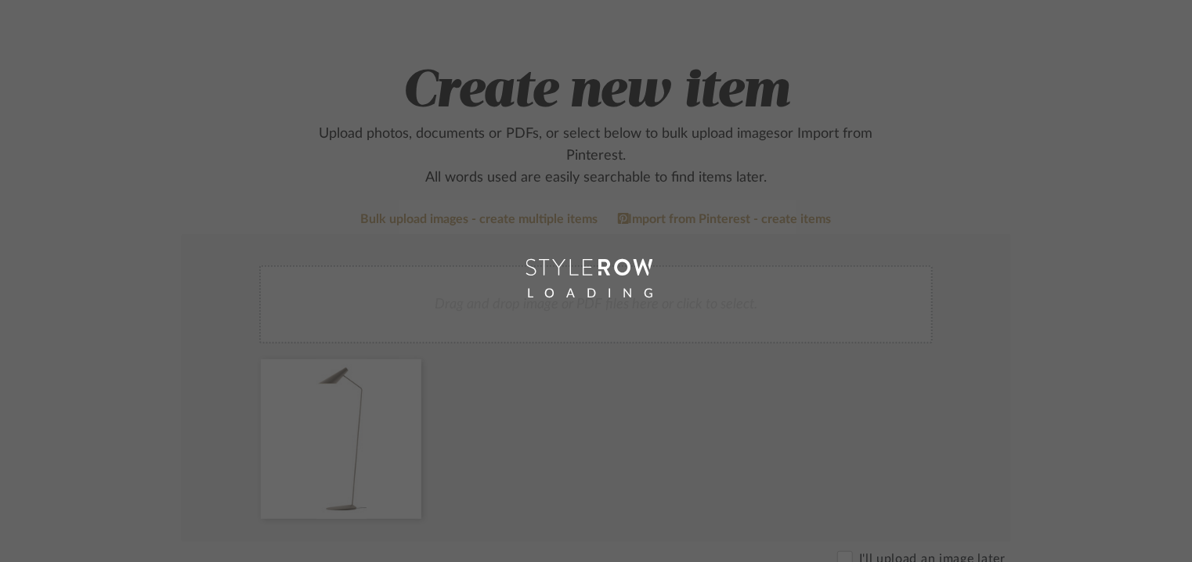
scroll to position [72, 0]
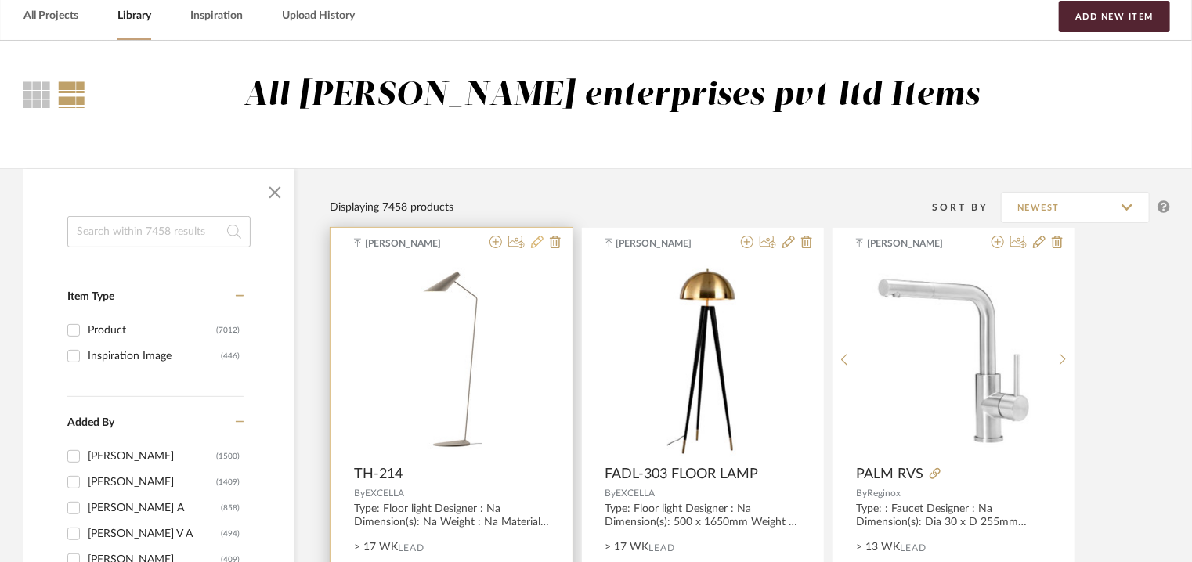
click at [537, 240] on icon at bounding box center [537, 242] width 13 height 13
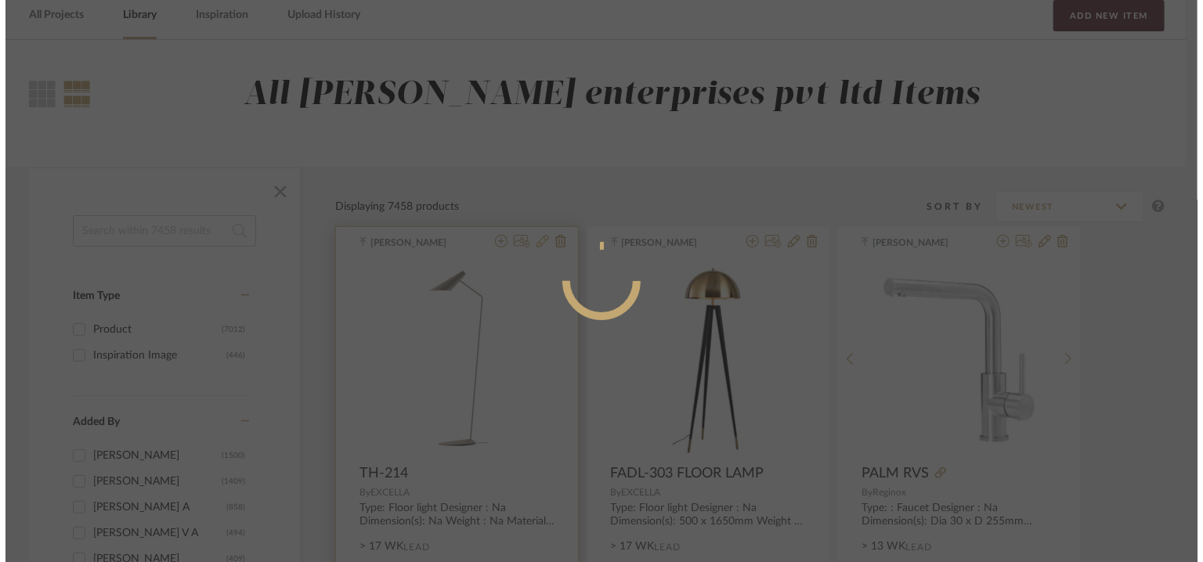
scroll to position [0, 0]
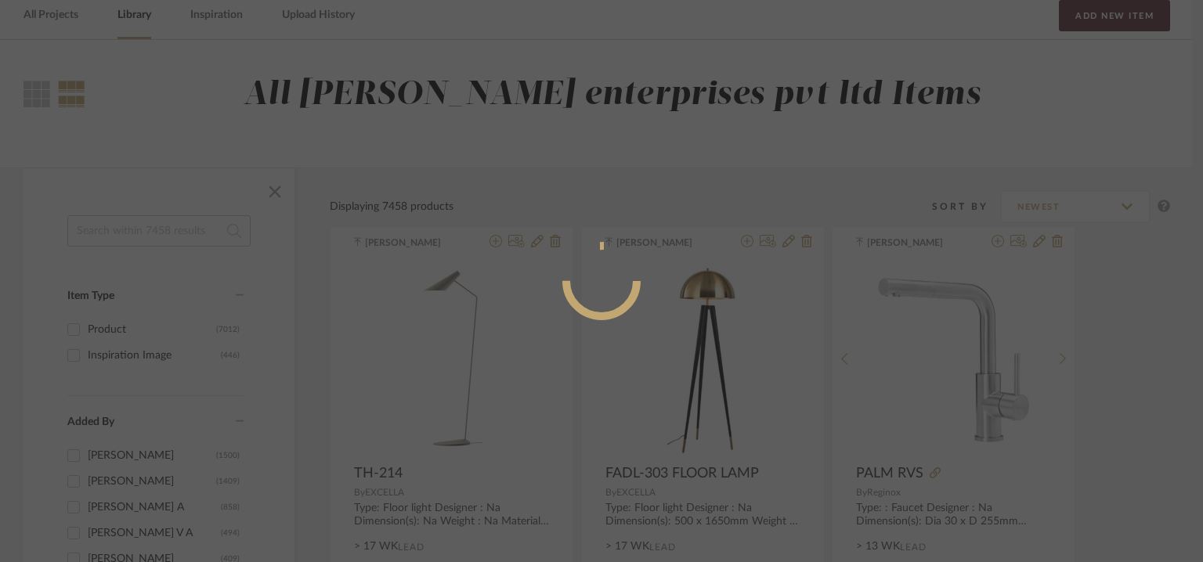
radio input "true"
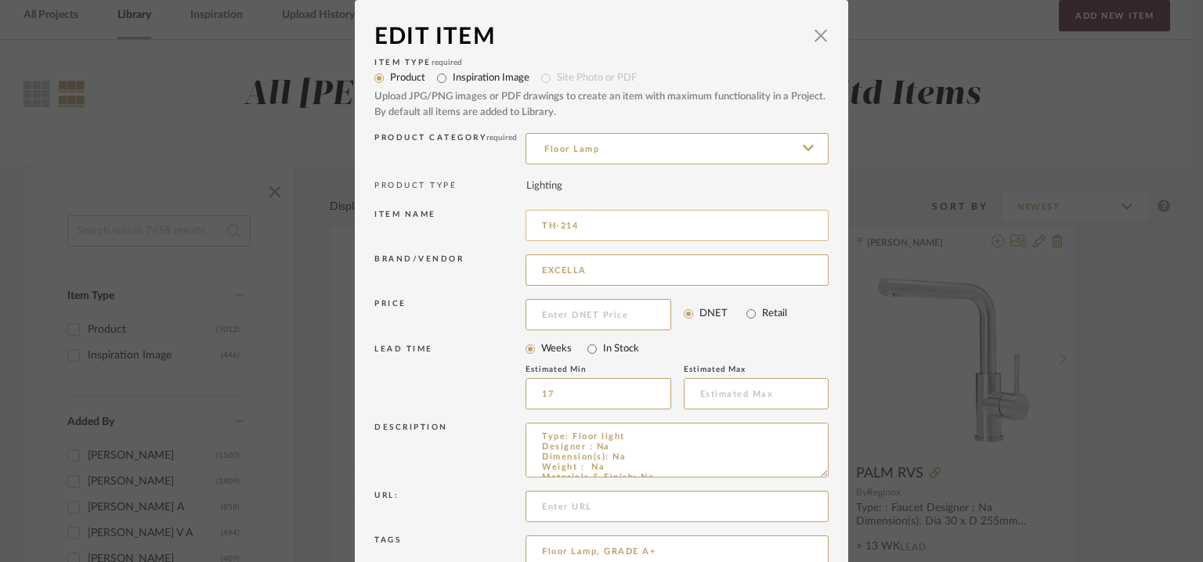
click at [637, 229] on input "TH-214" at bounding box center [676, 225] width 303 height 31
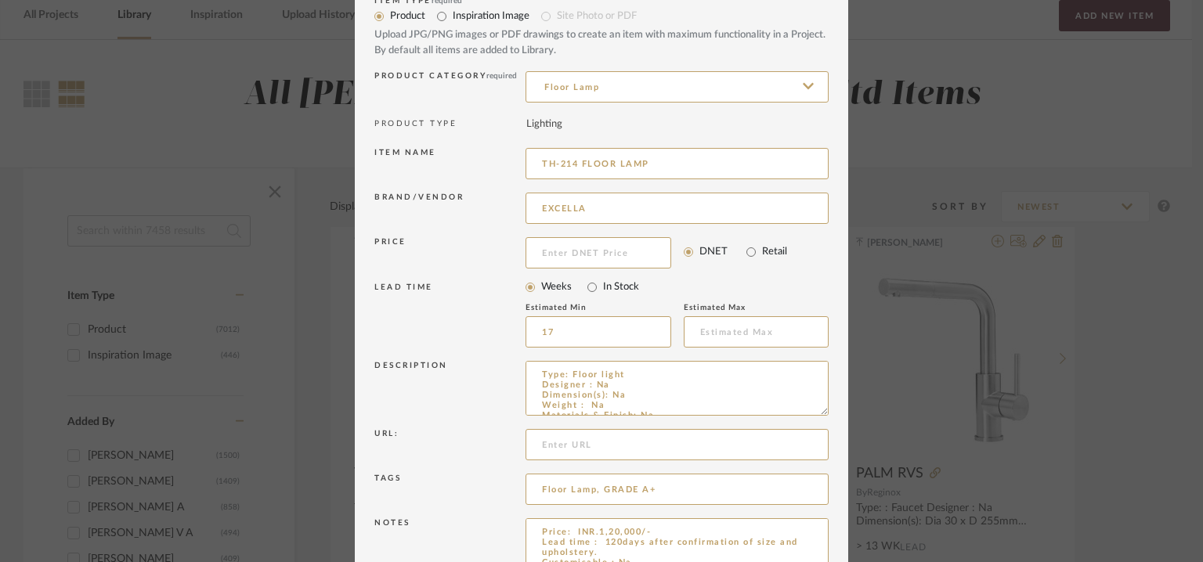
scroll to position [150, 0]
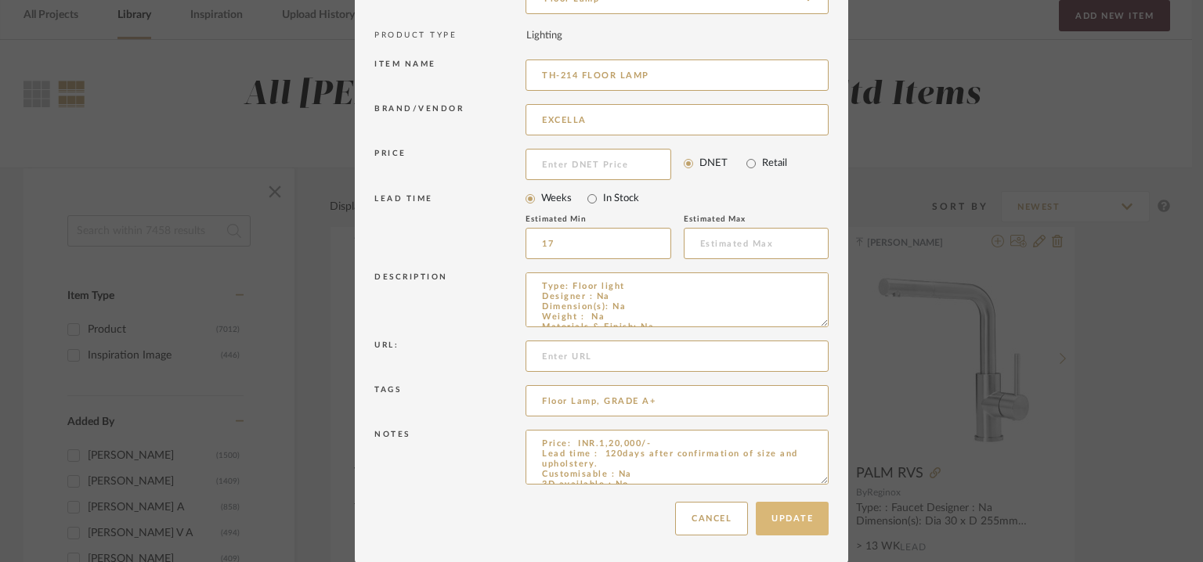
type input "TH-214 FLOOR LAMP"
click at [798, 521] on button "Update" at bounding box center [792, 519] width 73 height 34
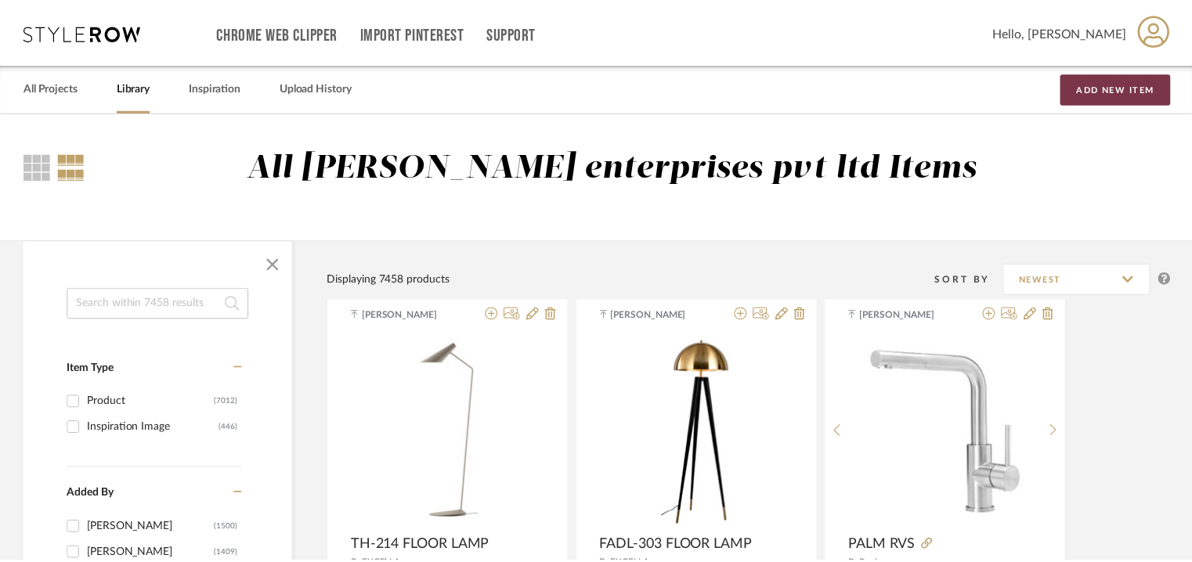
scroll to position [72, 0]
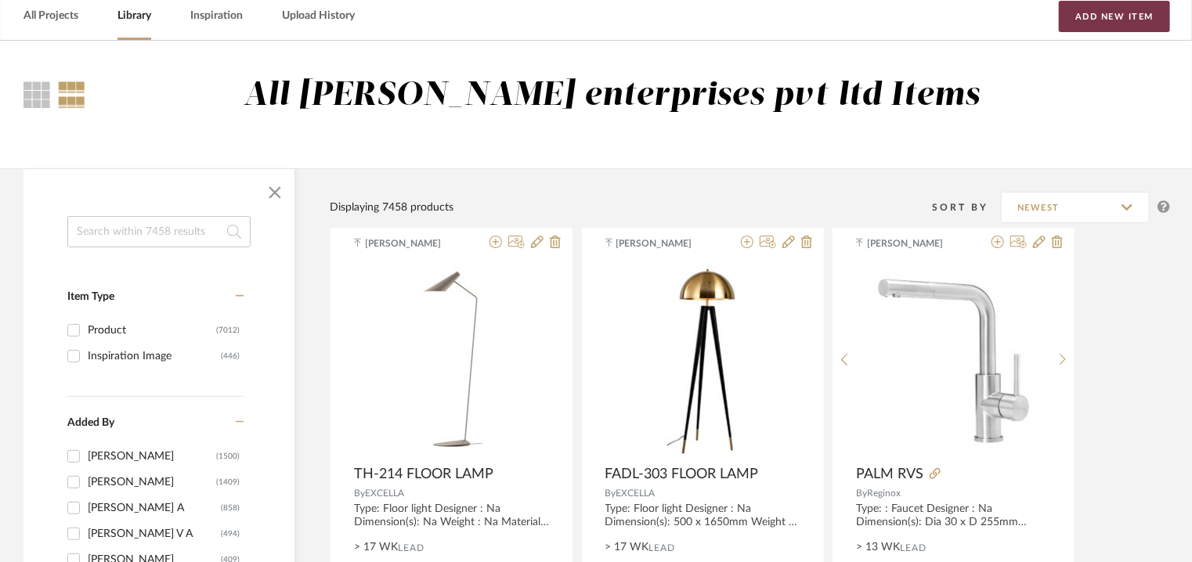
click at [1131, 16] on button "Add New Item" at bounding box center [1114, 16] width 111 height 31
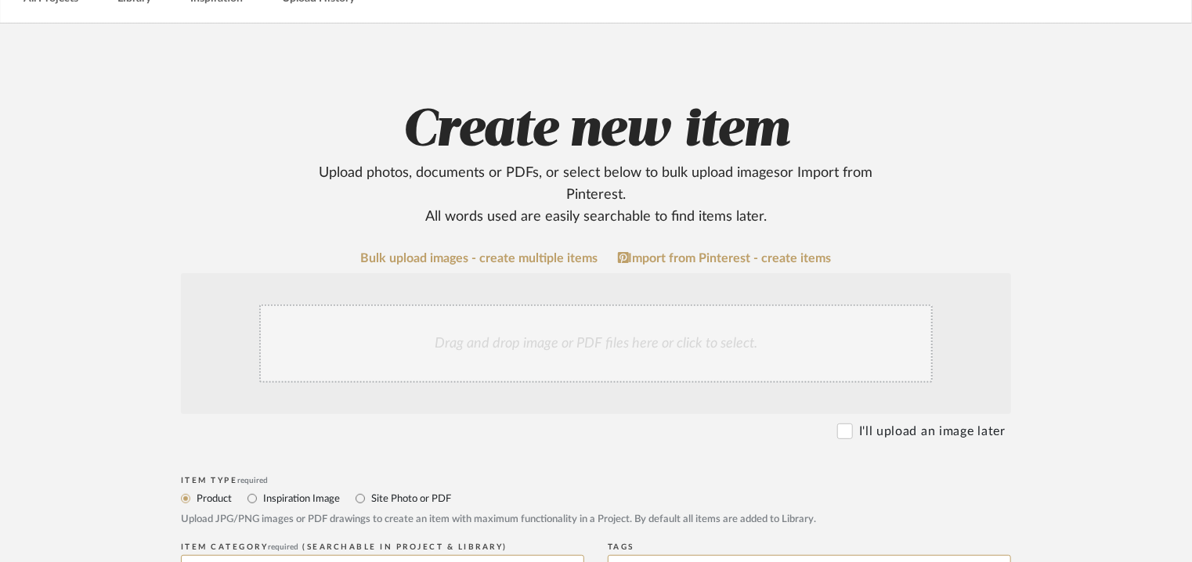
scroll to position [235, 0]
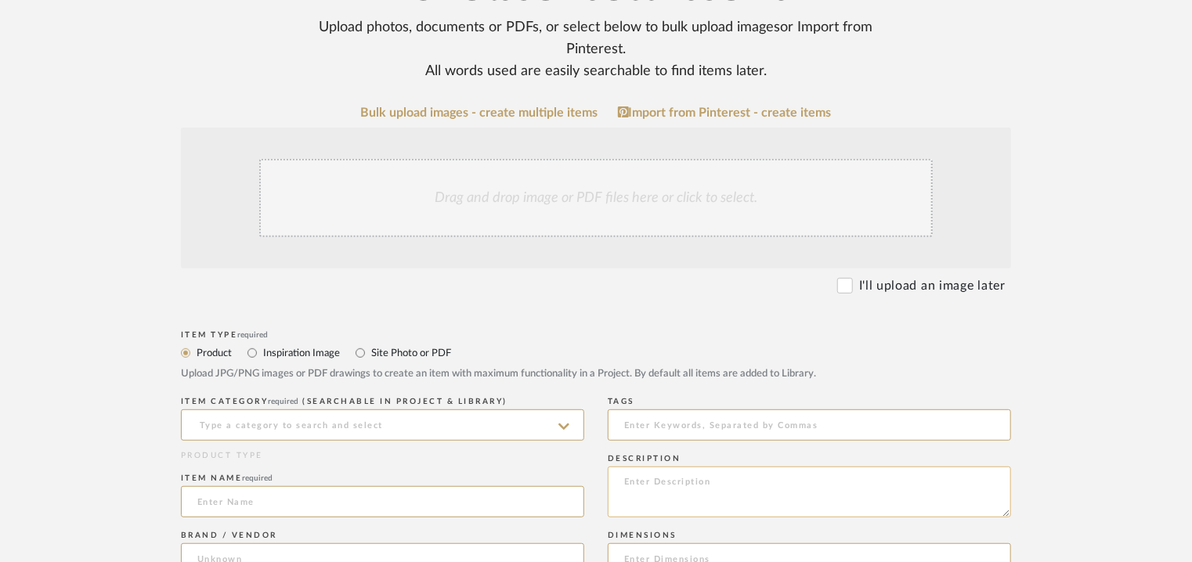
paste textarea "Type: Table Lamp Designer : Na Dimension(s): Na Weight : Na Materials & Finish:…"
type textarea "Type: Table Lamp Designer : Na Dimension(s): Na Weight : Na Materials & Finish:…"
click at [448, 421] on input at bounding box center [382, 425] width 403 height 31
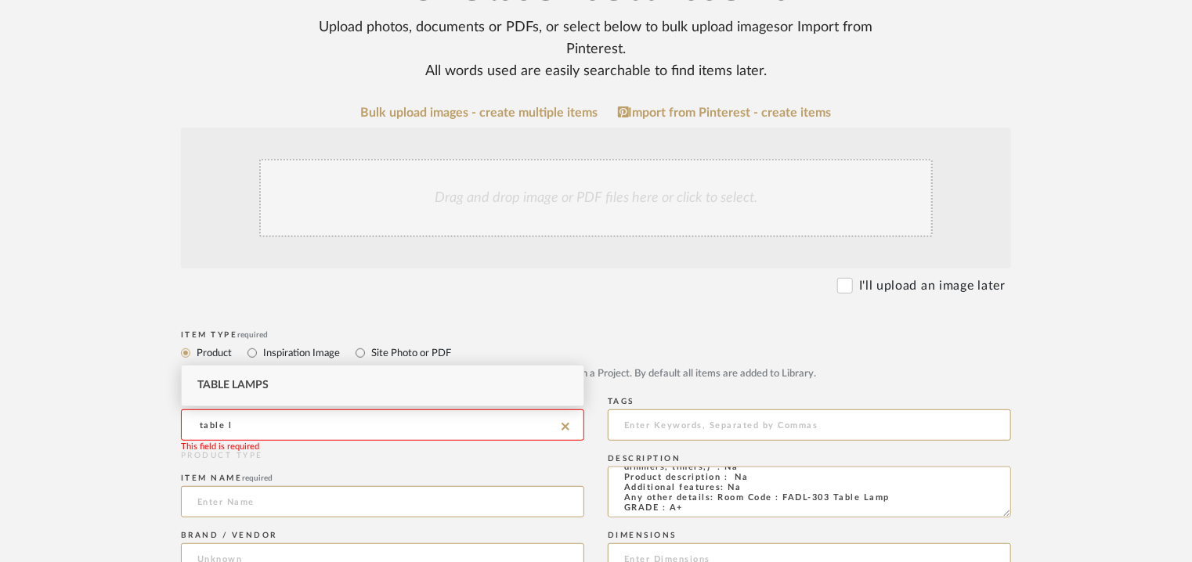
click at [255, 381] on span "Table Lamps" at bounding box center [232, 385] width 71 height 11
type input "Table Lamps"
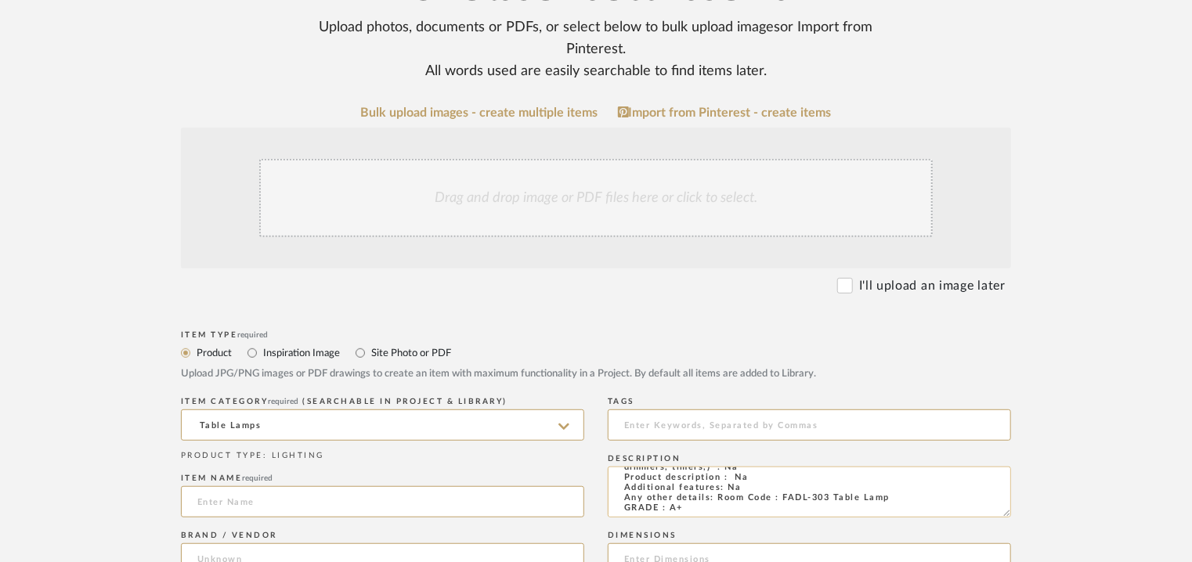
drag, startPoint x: 780, startPoint y: 496, endPoint x: 908, endPoint y: 497, distance: 127.7
click at [908, 497] on textarea "Type: Table Lamp Designer : Na Dimension(s): Na Weight : Na Materials & Finish:…" at bounding box center [809, 492] width 403 height 51
click at [294, 506] on input at bounding box center [382, 501] width 403 height 31
paste input "FADL-303 Table Lamp"
click at [259, 497] on input "FADL-303 Table Lamp" at bounding box center [382, 501] width 403 height 31
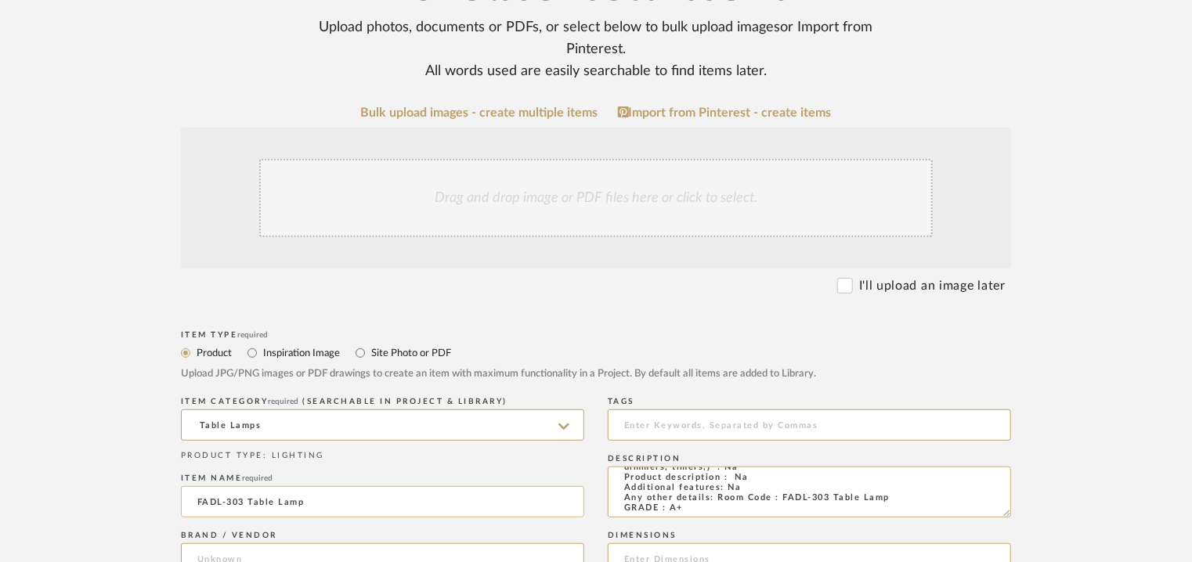
click at [259, 497] on input "FADL-303 Table Lamp" at bounding box center [382, 501] width 403 height 31
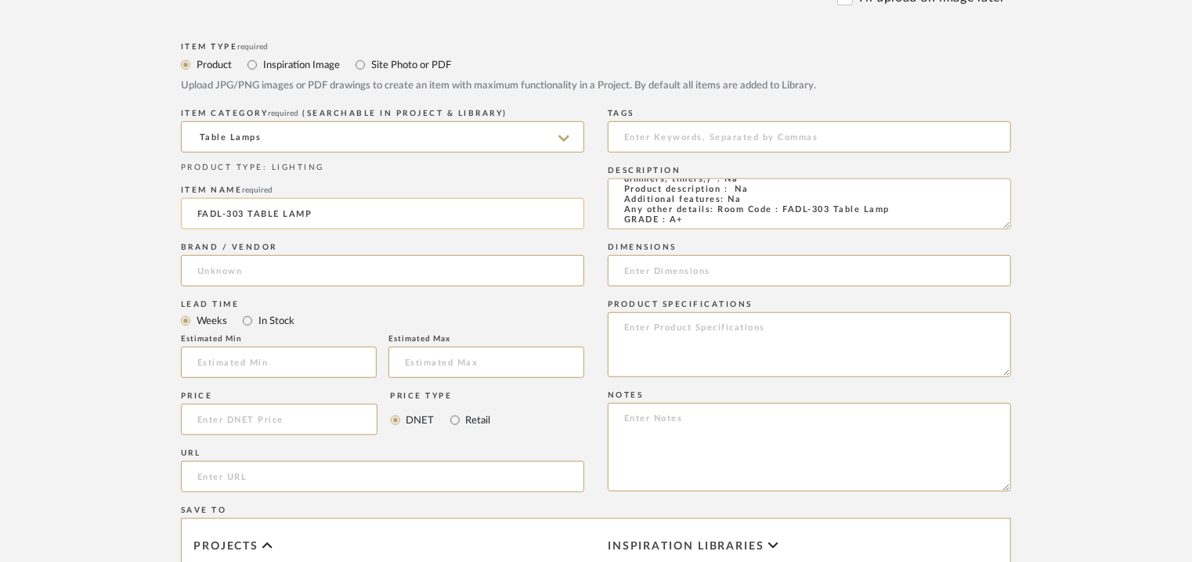
scroll to position [548, 0]
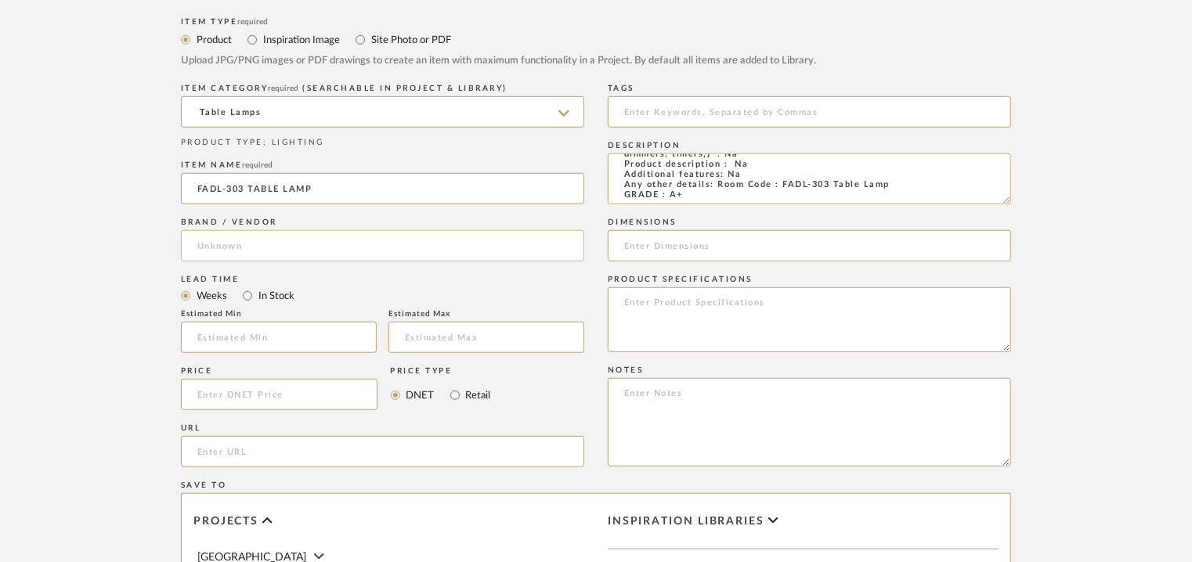
type input "FADL-303 TABLE LAMP"
click at [259, 244] on input at bounding box center [382, 245] width 403 height 31
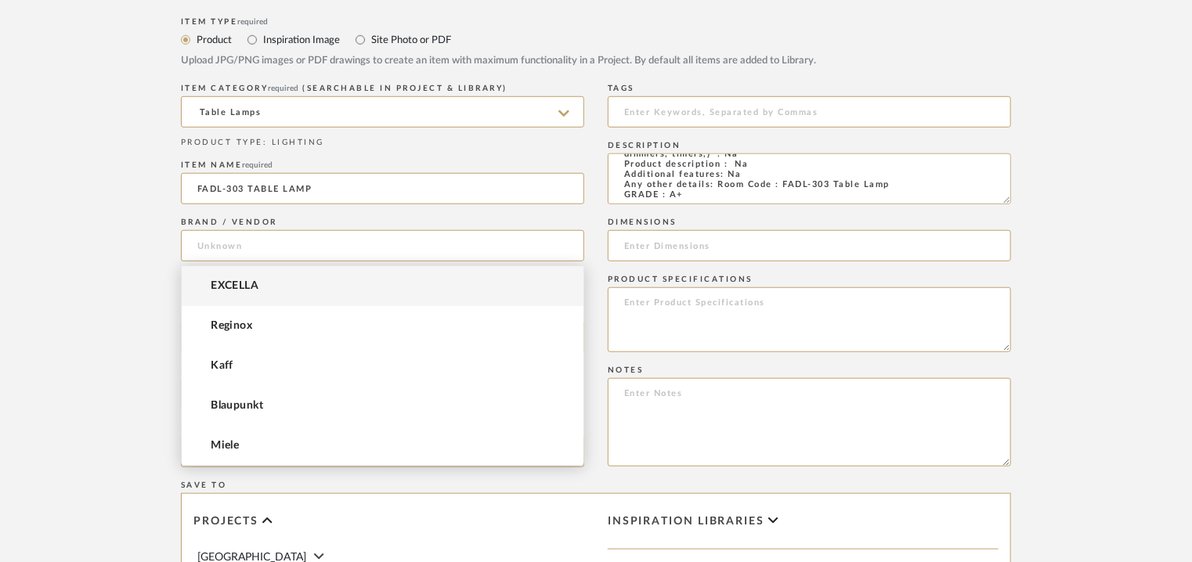
click at [238, 283] on span "EXCELLA" at bounding box center [235, 286] width 48 height 13
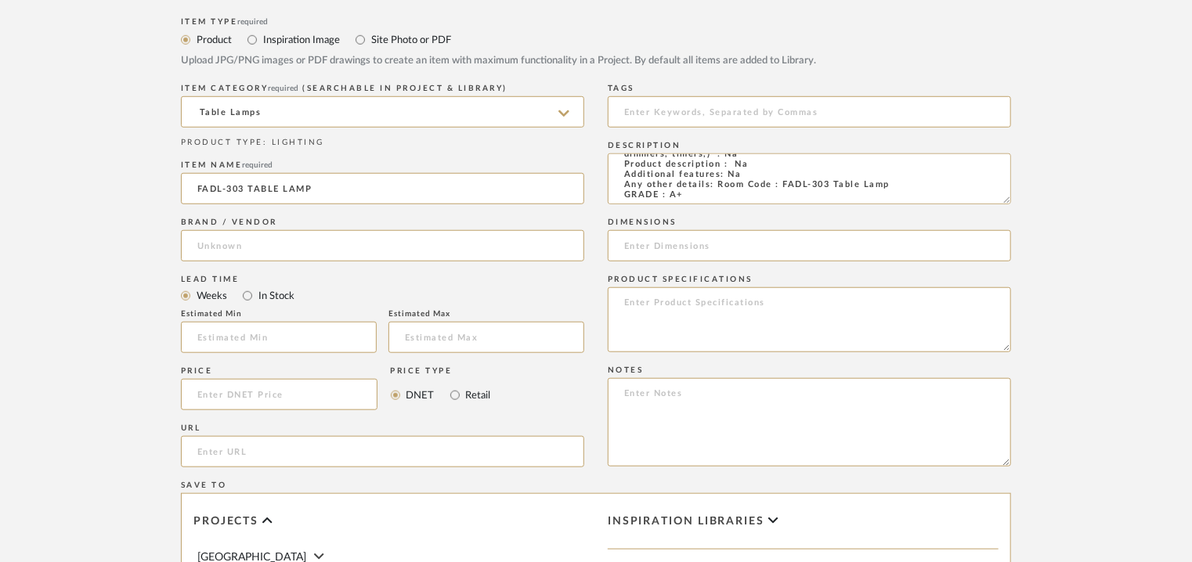
type input "EXCELLA"
click at [272, 334] on input at bounding box center [279, 337] width 196 height 31
type input "17"
click at [677, 111] on input at bounding box center [809, 111] width 403 height 31
type input "table lamp, GRADE A+"
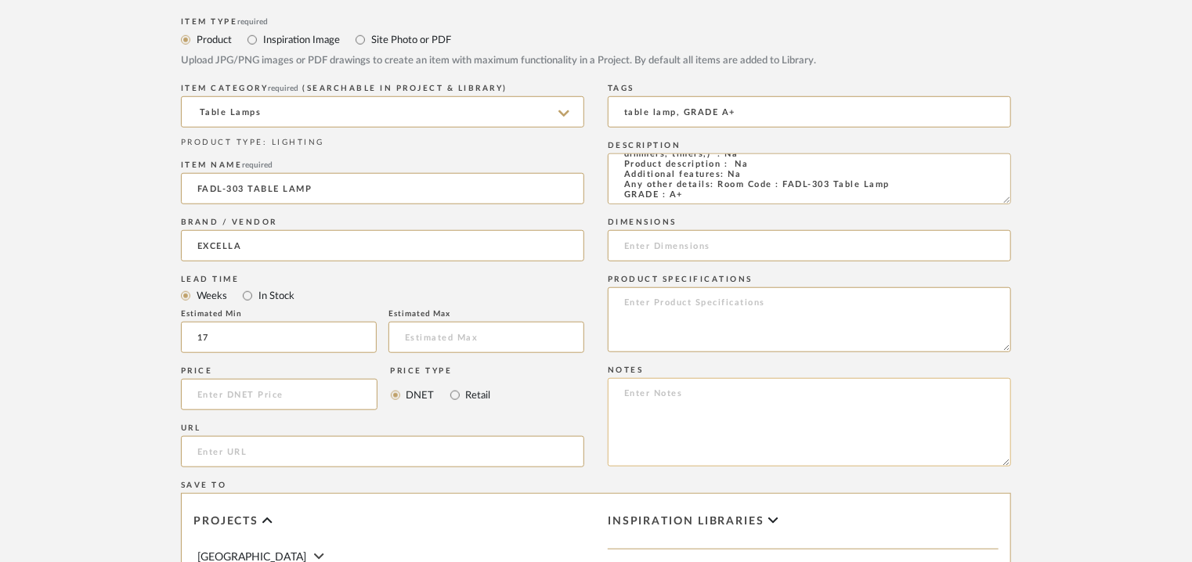
click at [730, 402] on textarea at bounding box center [809, 422] width 403 height 88
paste textarea "Price: INR.65,000/- Lead time : 120days after confirmation of size and upholste…"
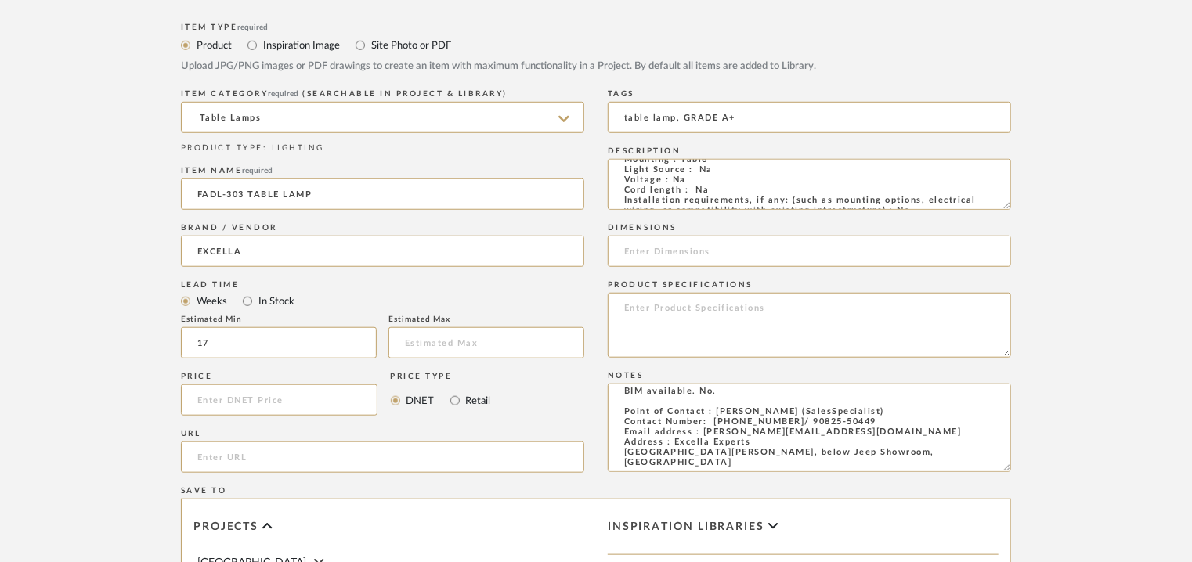
scroll to position [235, 0]
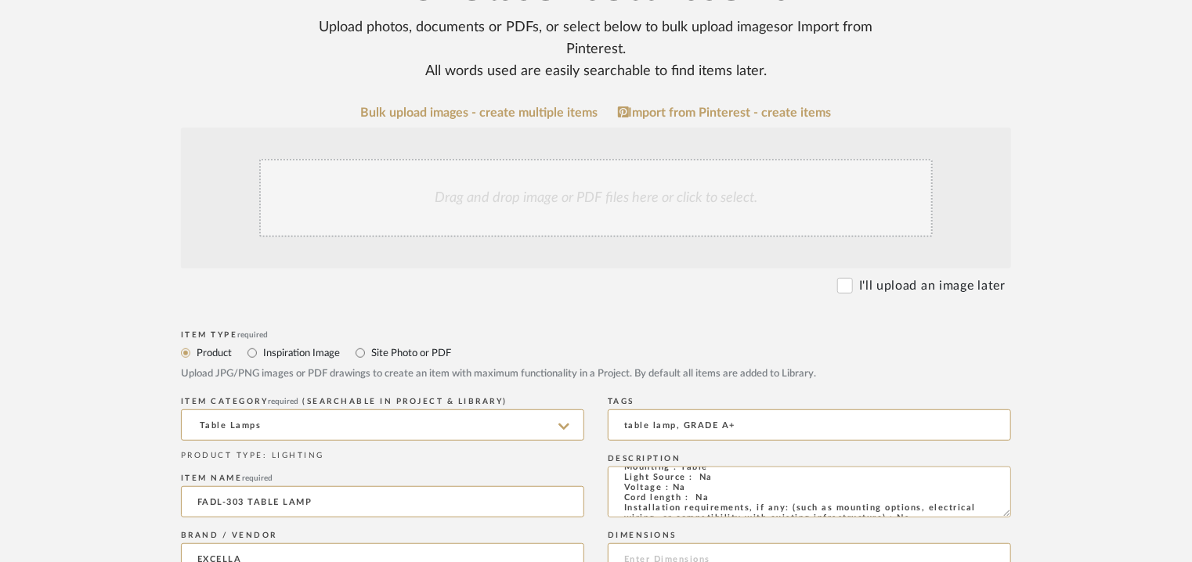
type textarea "Price: INR.65,000/- Lead time : 120days after confirmation of size and upholste…"
click at [491, 202] on div "Drag and drop image or PDF files here or click to select." at bounding box center [596, 198] width 674 height 78
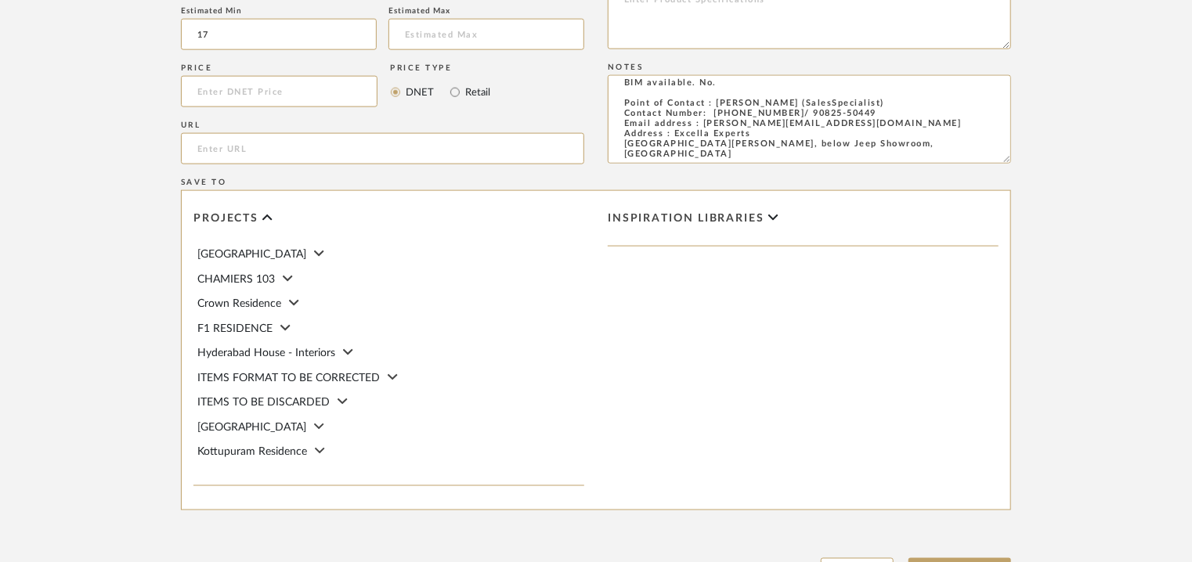
scroll to position [1159, 0]
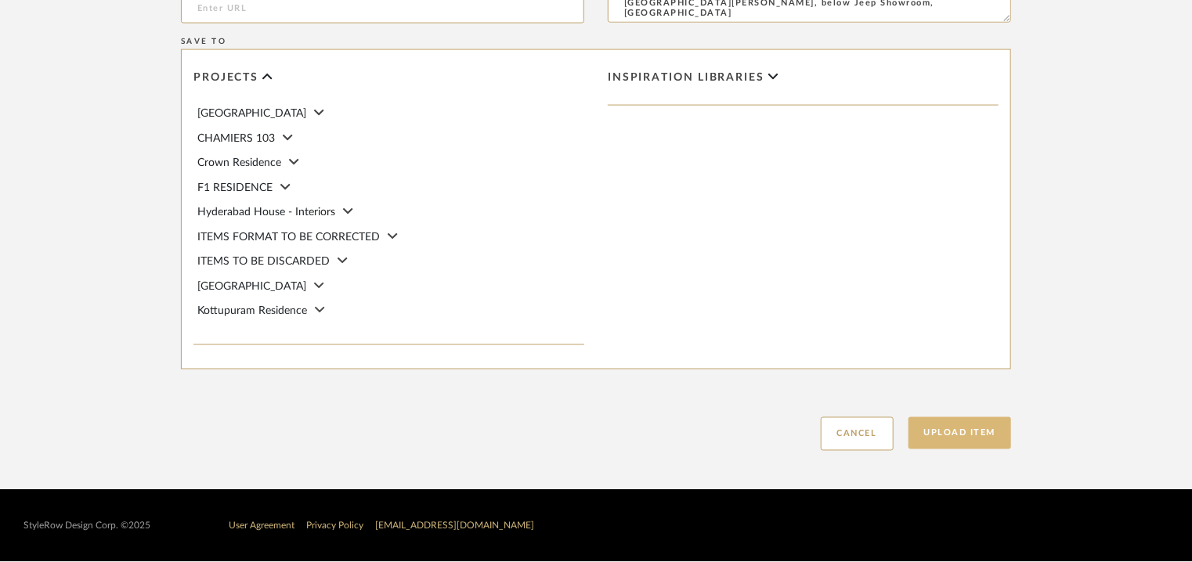
drag, startPoint x: 979, startPoint y: 433, endPoint x: 833, endPoint y: 547, distance: 184.7
click at [981, 433] on button "Upload Item" at bounding box center [959, 433] width 103 height 32
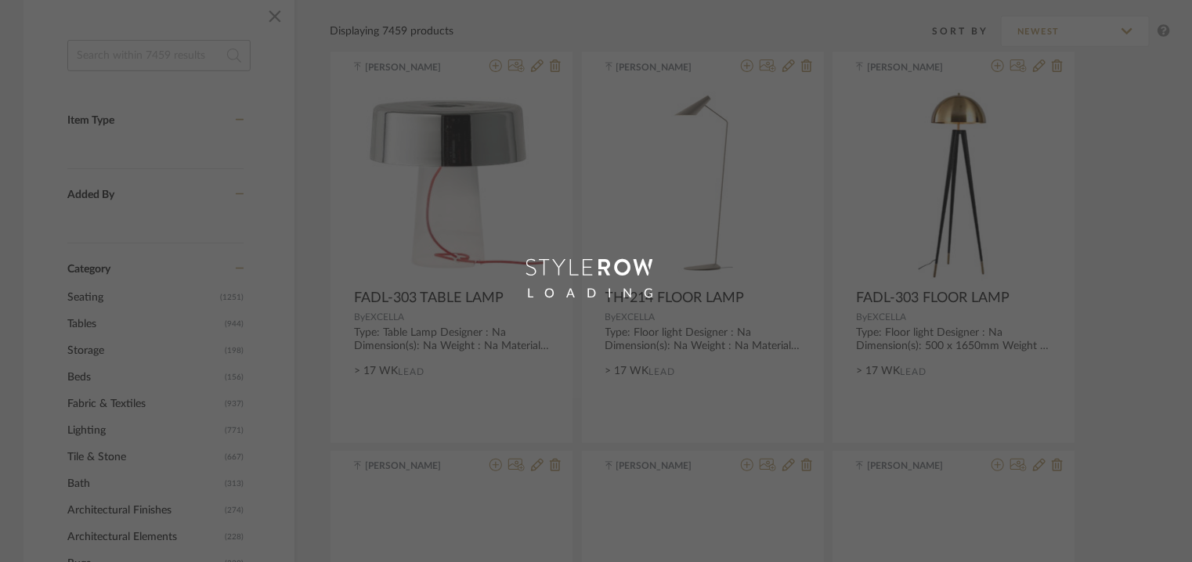
scroll to position [72, 0]
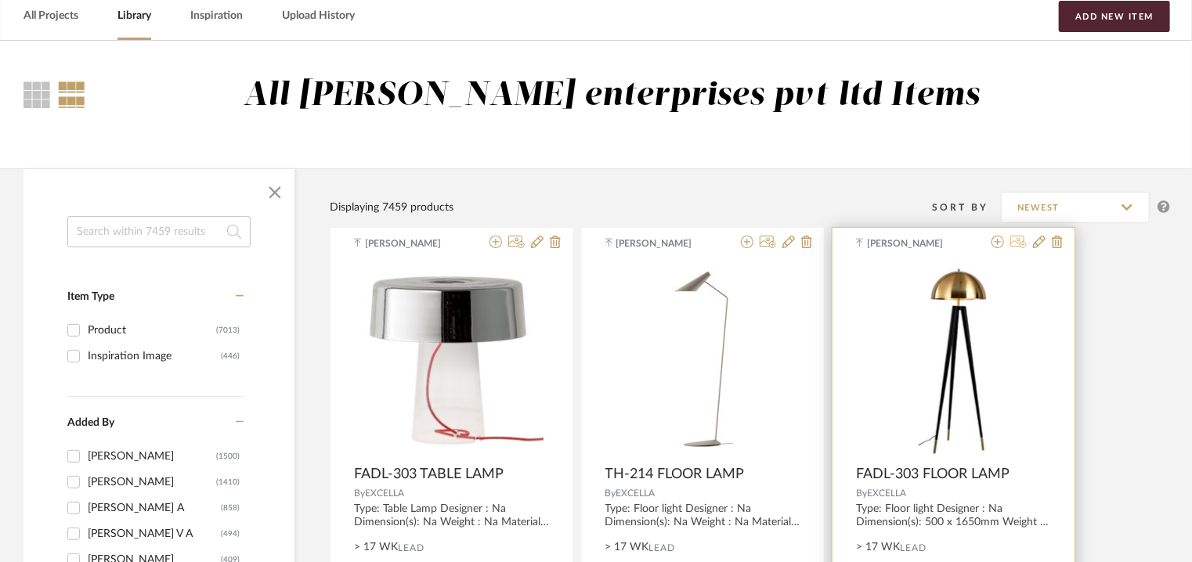
click at [1023, 239] on icon at bounding box center [1018, 242] width 16 height 13
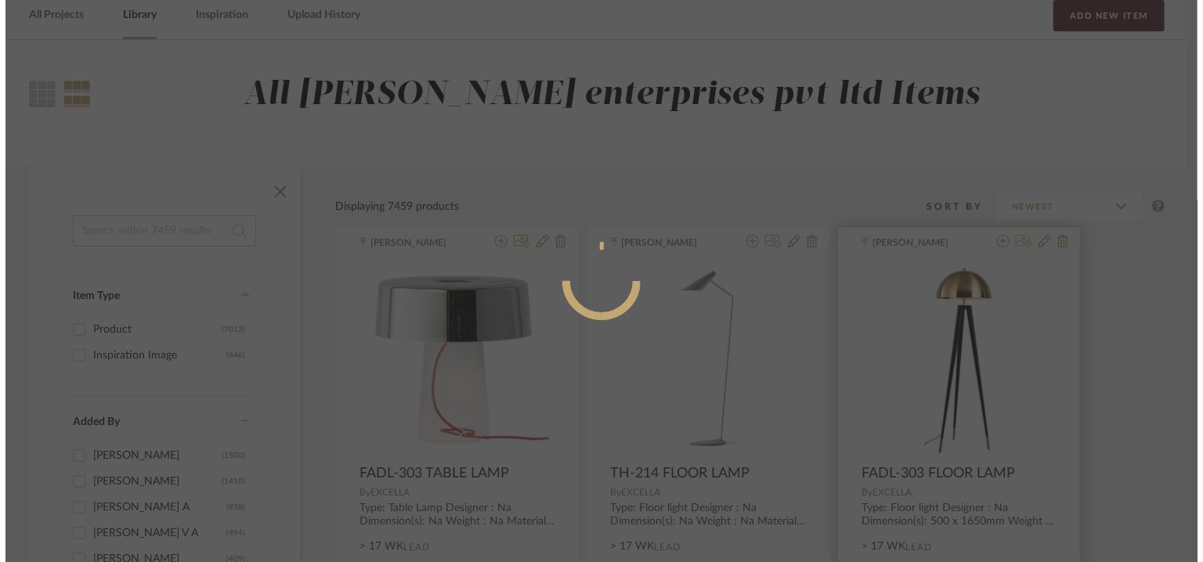
scroll to position [0, 0]
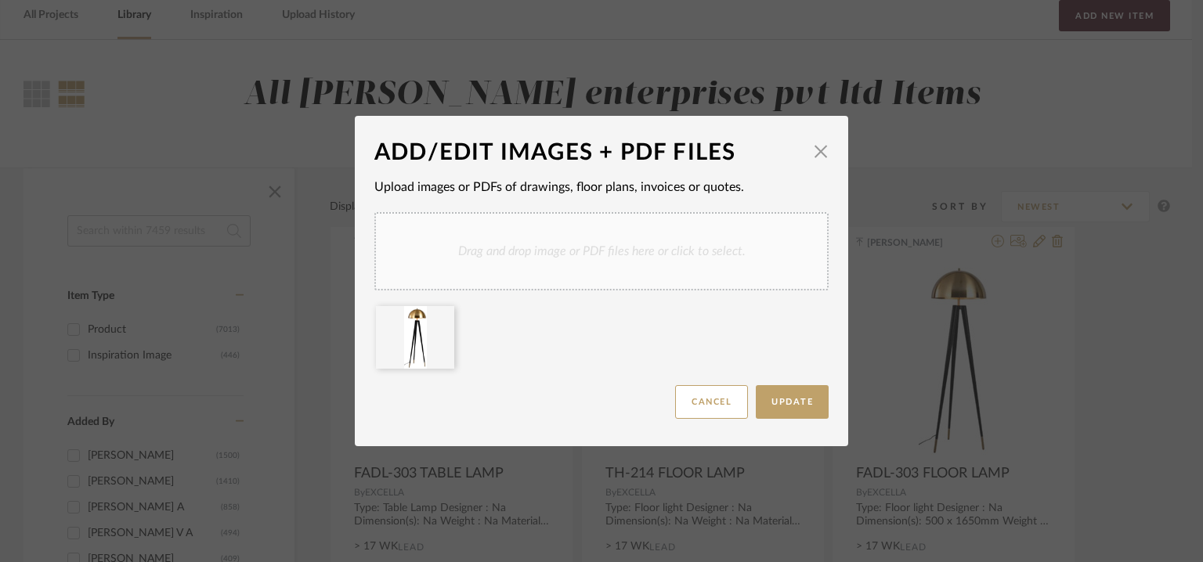
click at [690, 242] on div "Drag and drop image or PDF files here or click to select." at bounding box center [601, 251] width 454 height 78
click at [526, 317] on icon at bounding box center [530, 316] width 11 height 13
click at [818, 150] on span "button" at bounding box center [820, 150] width 31 height 31
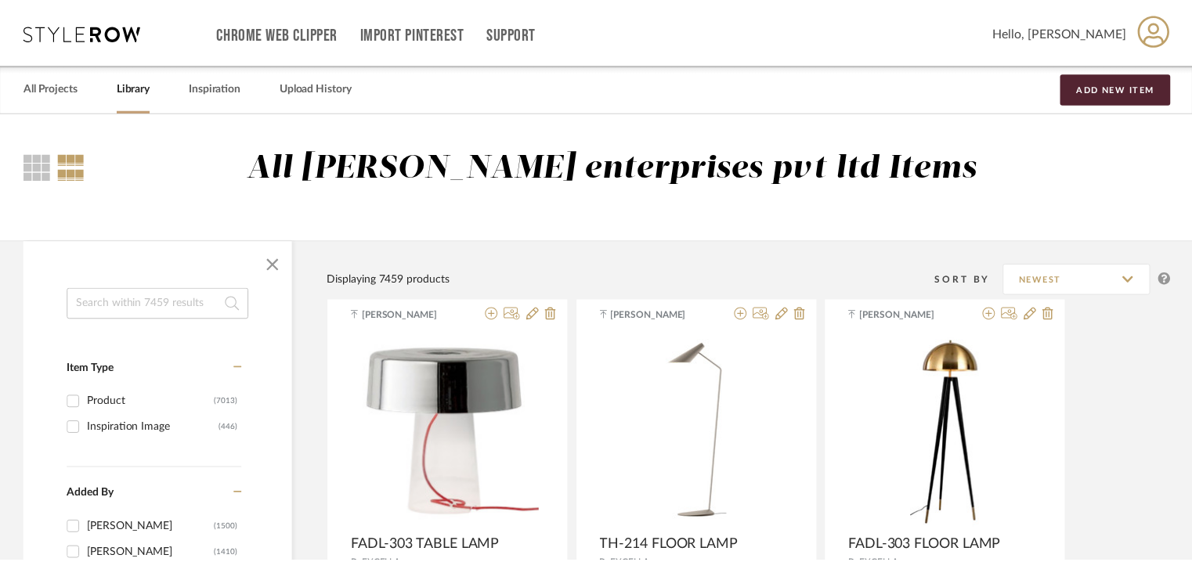
scroll to position [72, 0]
